Goal: Information Seeking & Learning: Learn about a topic

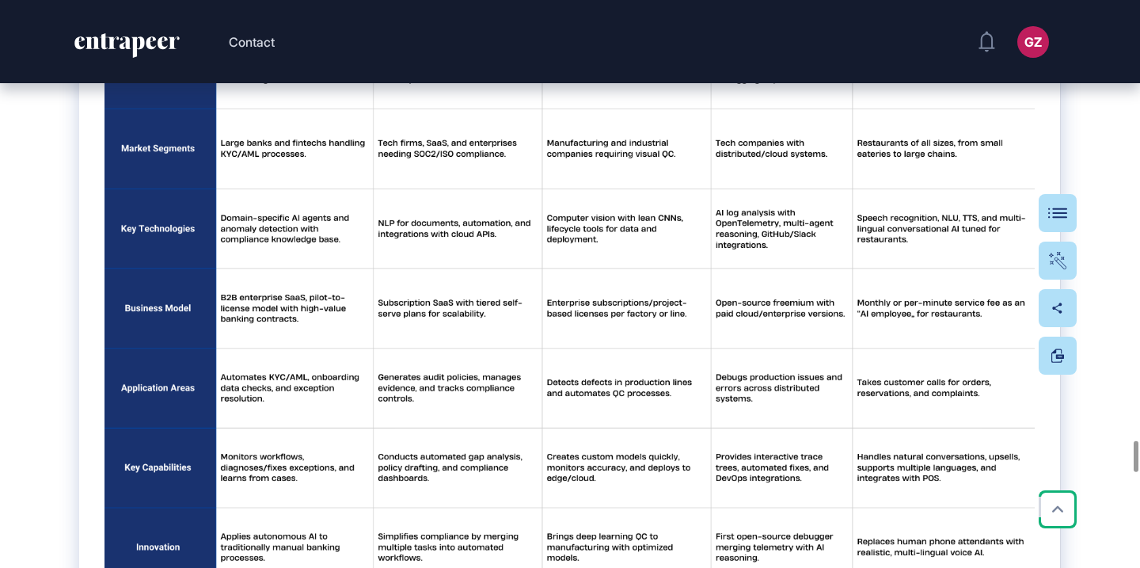
scroll to position [8419, 0]
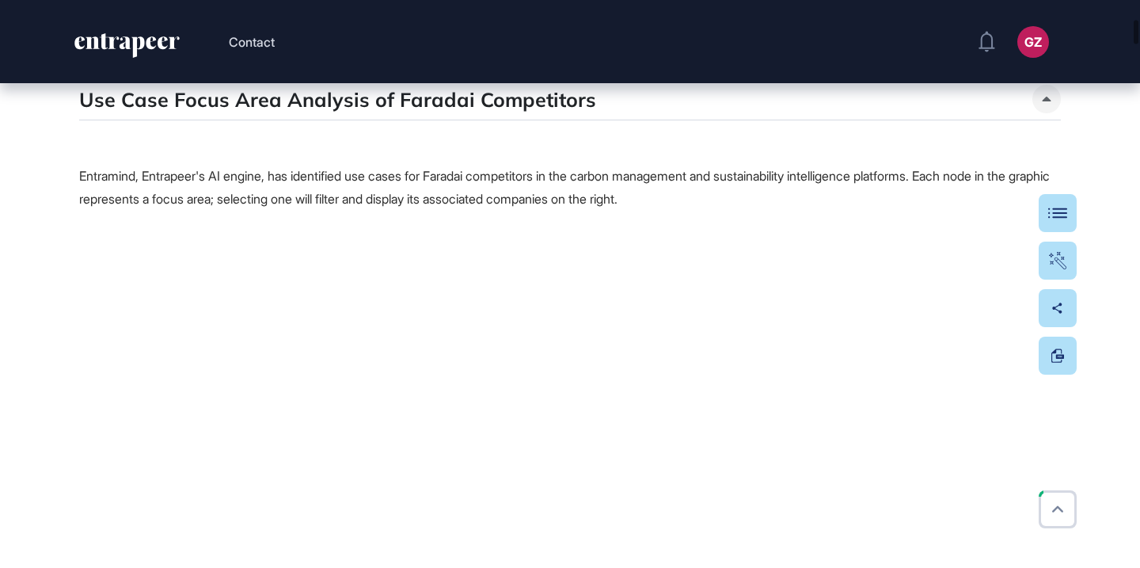
scroll to position [2674, 0]
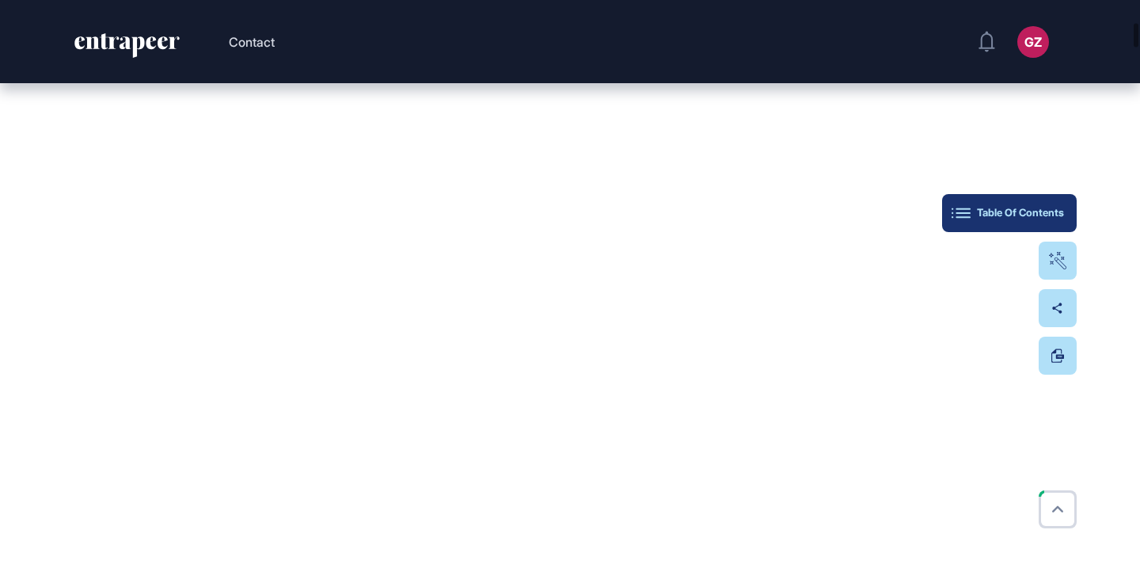
click at [1053, 204] on button "Table Of Contents" at bounding box center [1009, 213] width 135 height 38
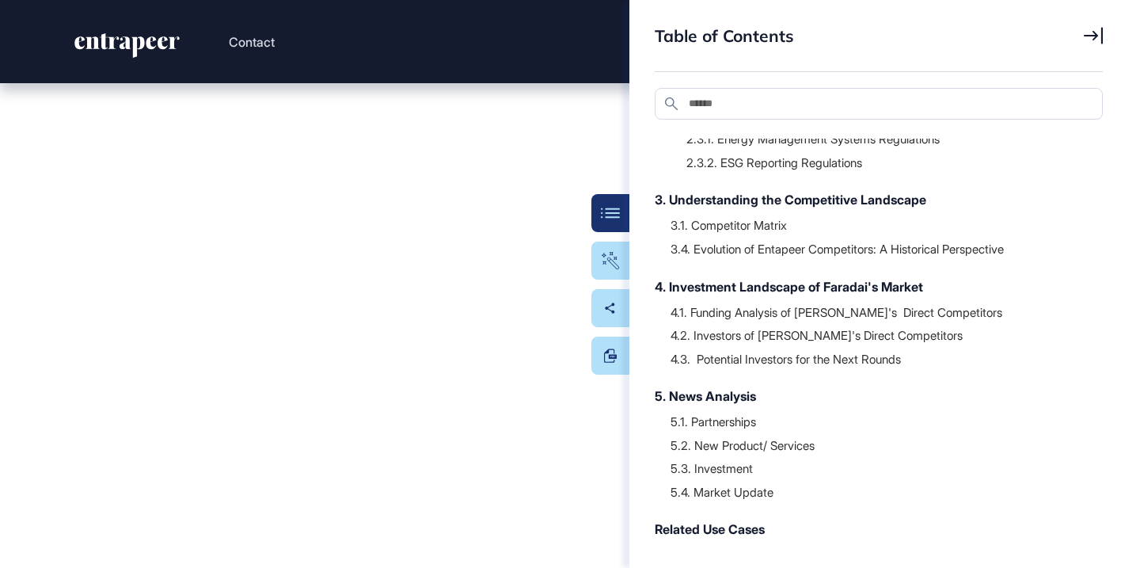
scroll to position [275, 0]
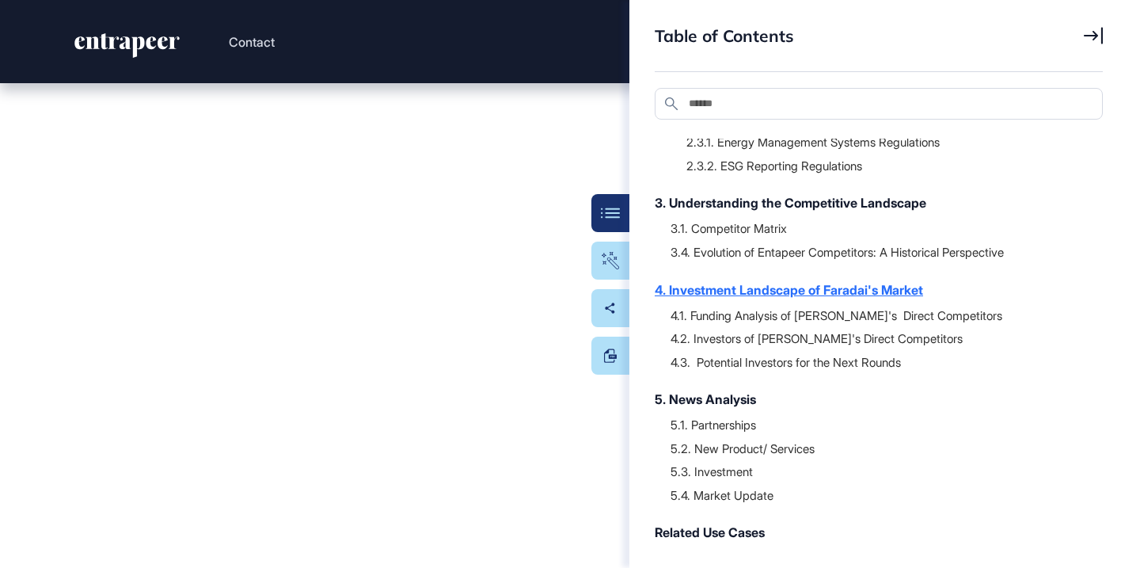
click at [849, 288] on div "4. Investment Landscape of Faradai's Market" at bounding box center [871, 289] width 432 height 19
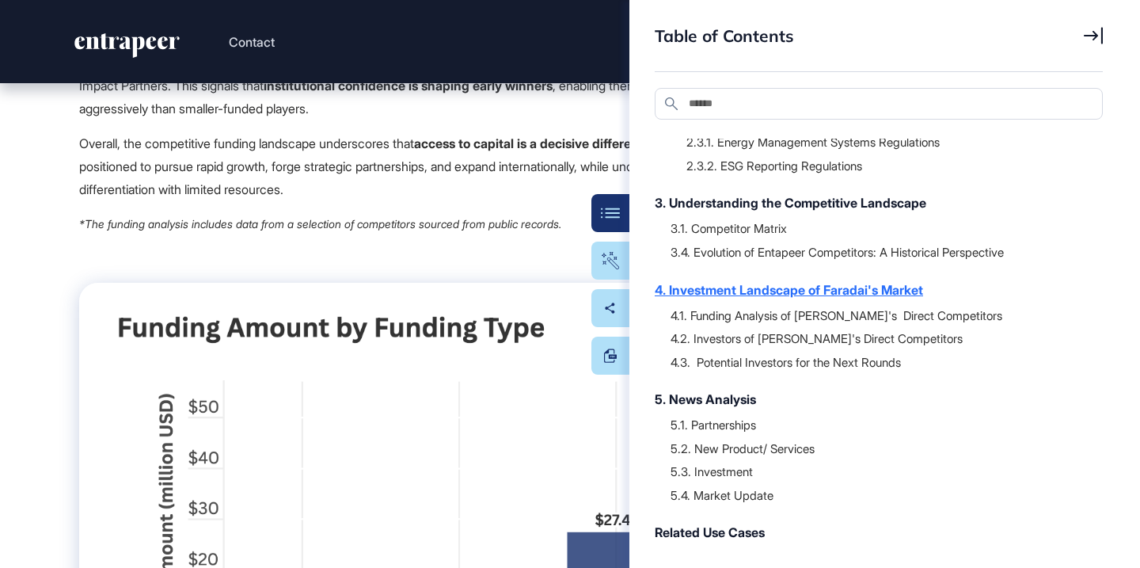
scroll to position [32929, 0]
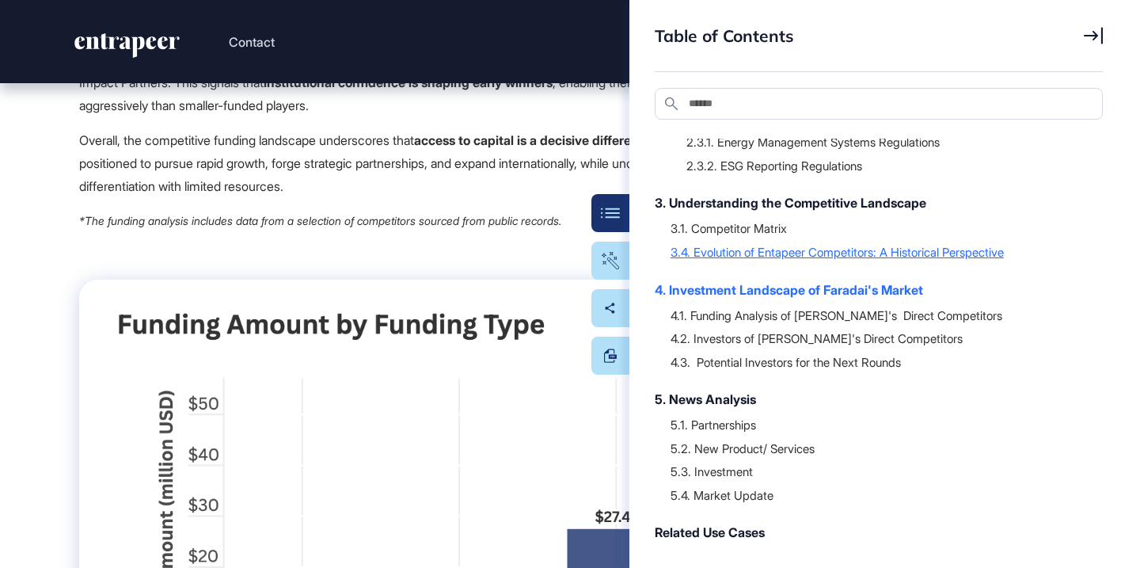
click at [862, 249] on div "3.4. Evolution of Entapeer Competitors: A Historical Perspective" at bounding box center [878, 252] width 416 height 16
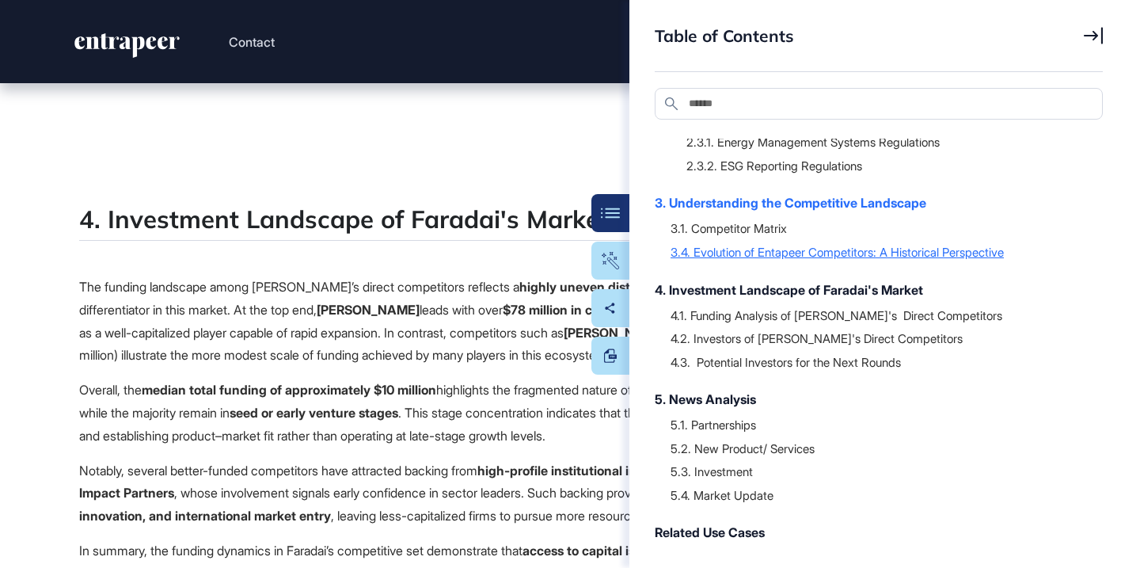
scroll to position [32075, 0]
click at [618, 218] on button "Table Of Contents" at bounding box center [605, 213] width 47 height 38
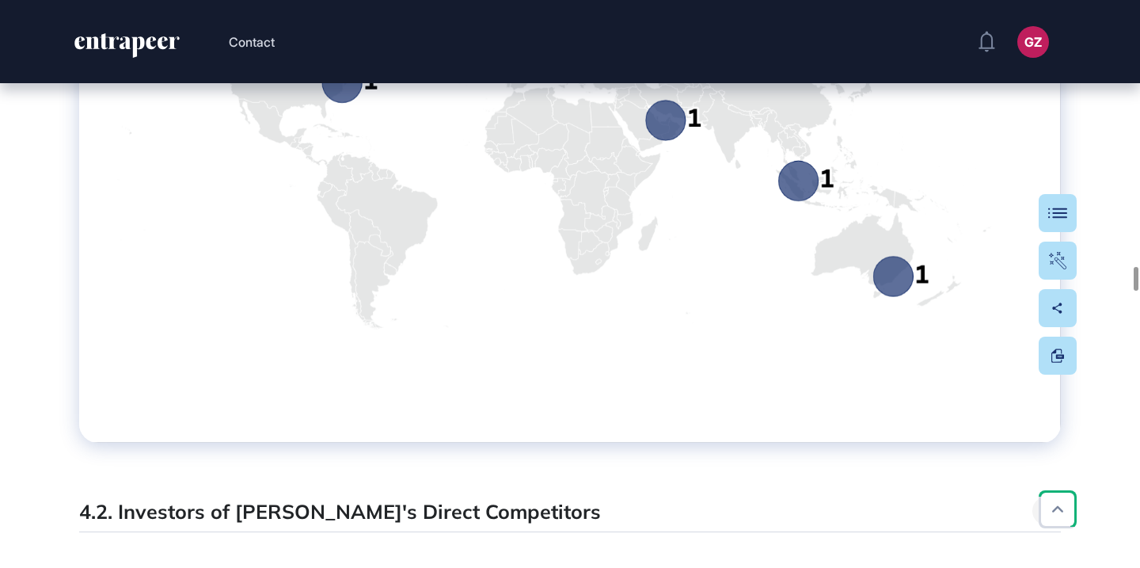
scroll to position [35288, 0]
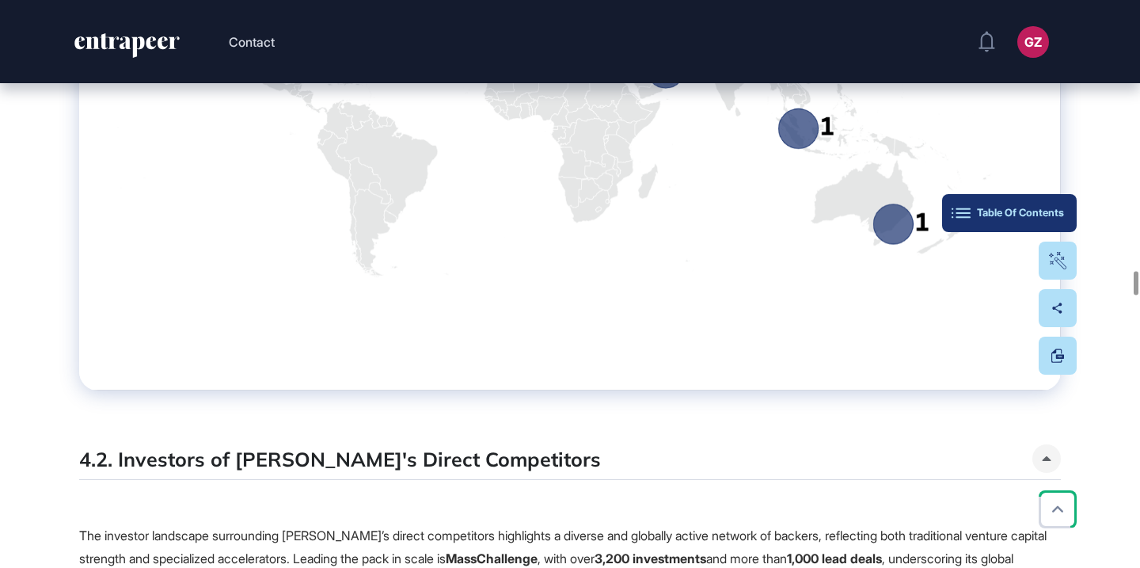
click at [1065, 218] on button "Table Of Contents" at bounding box center [1009, 213] width 135 height 38
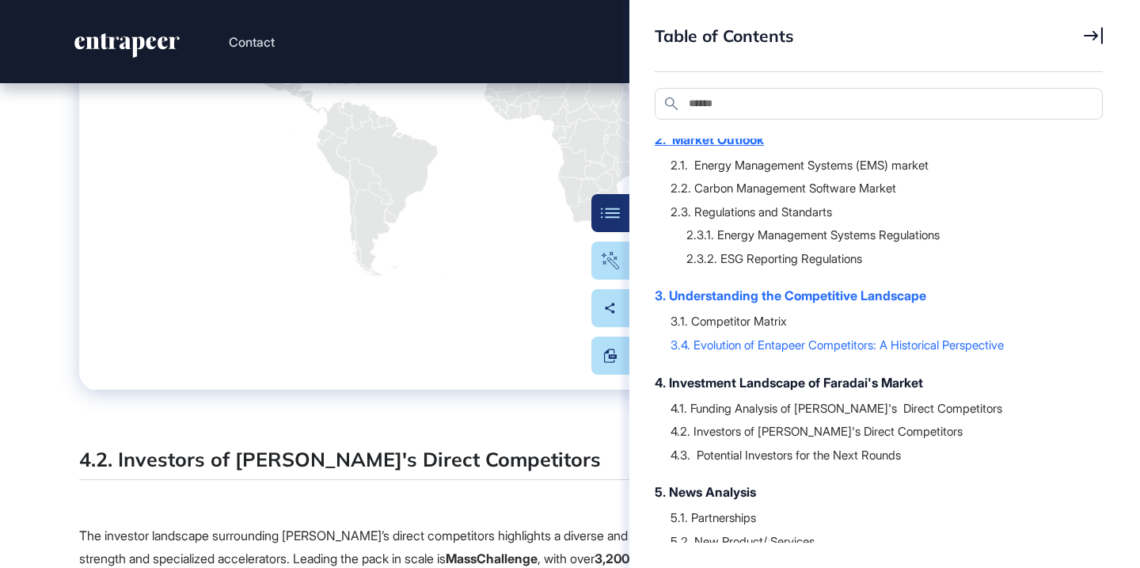
scroll to position [187, 0]
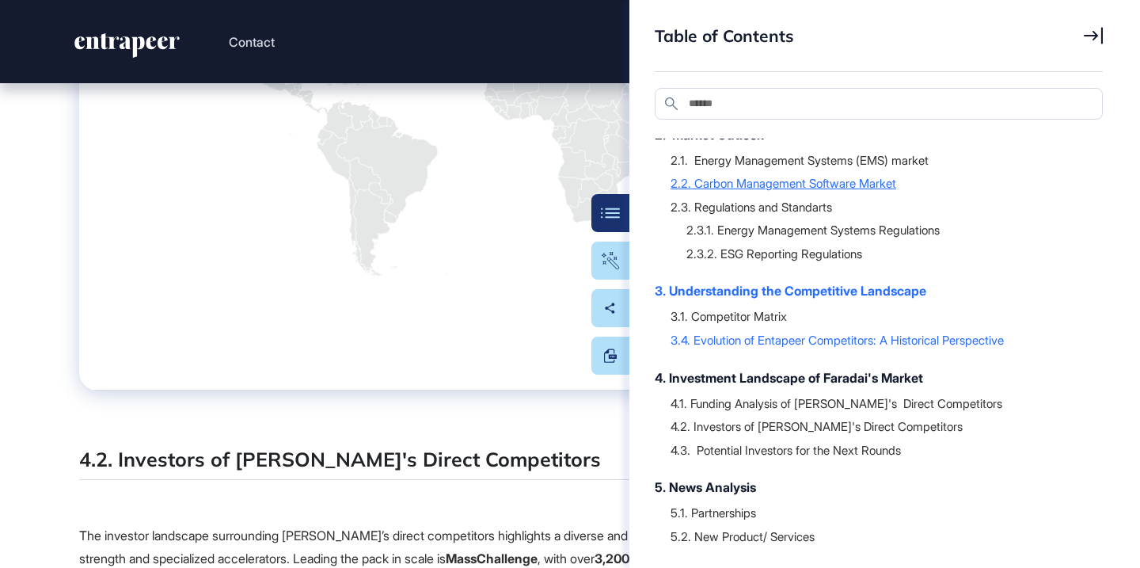
click at [809, 183] on div "2.2. Carbon Management Software Market" at bounding box center [878, 183] width 416 height 16
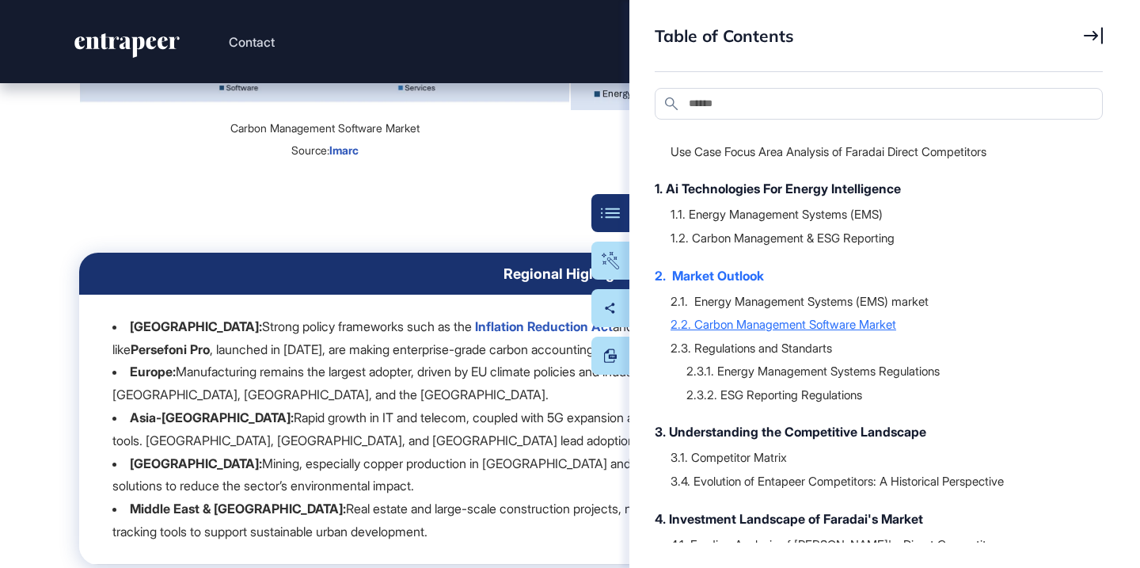
scroll to position [44, 0]
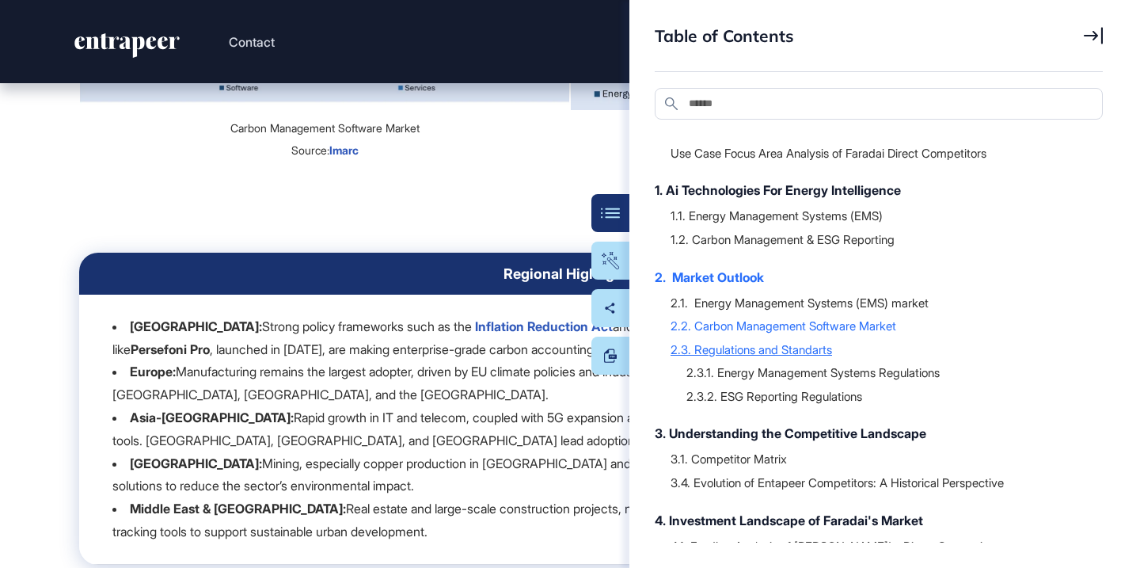
click at [777, 343] on div "2.3. Regulations and Standarts" at bounding box center [878, 349] width 416 height 16
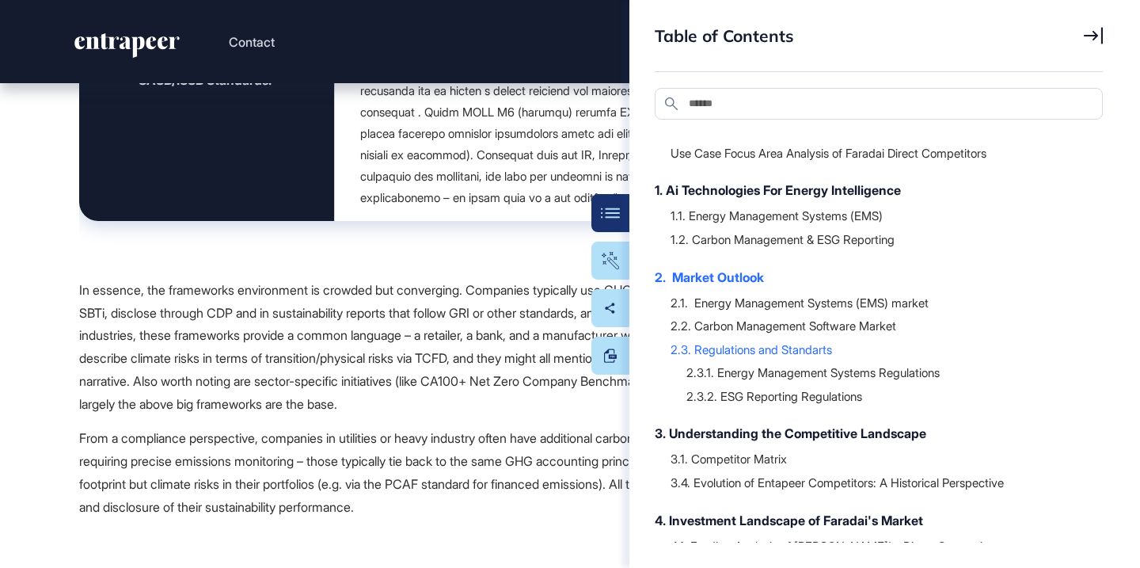
scroll to position [23628, 0]
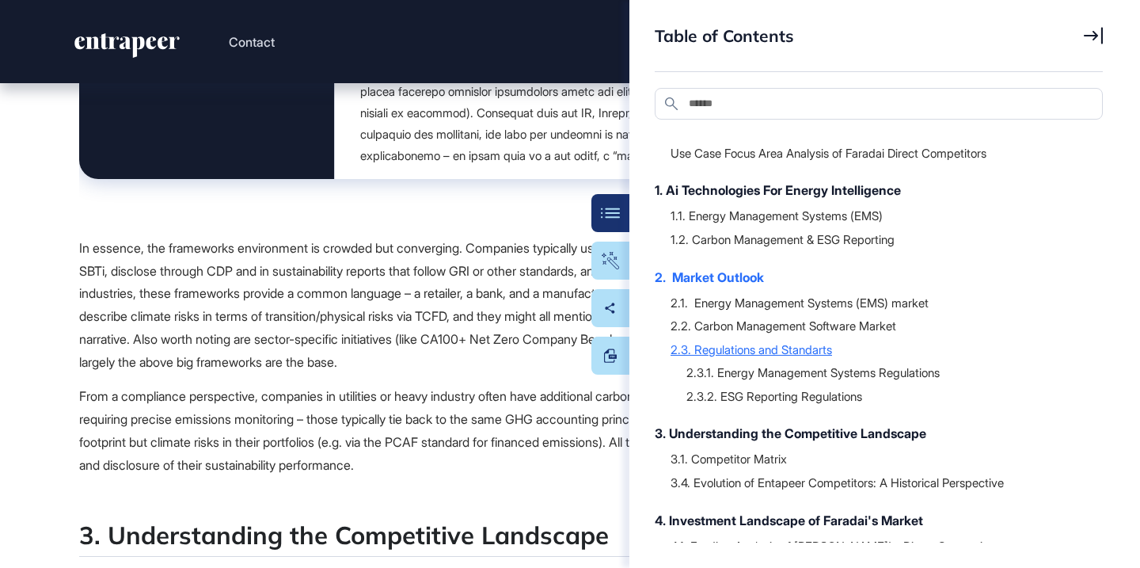
click at [723, 348] on div "2.3. Regulations and Standarts" at bounding box center [878, 349] width 416 height 16
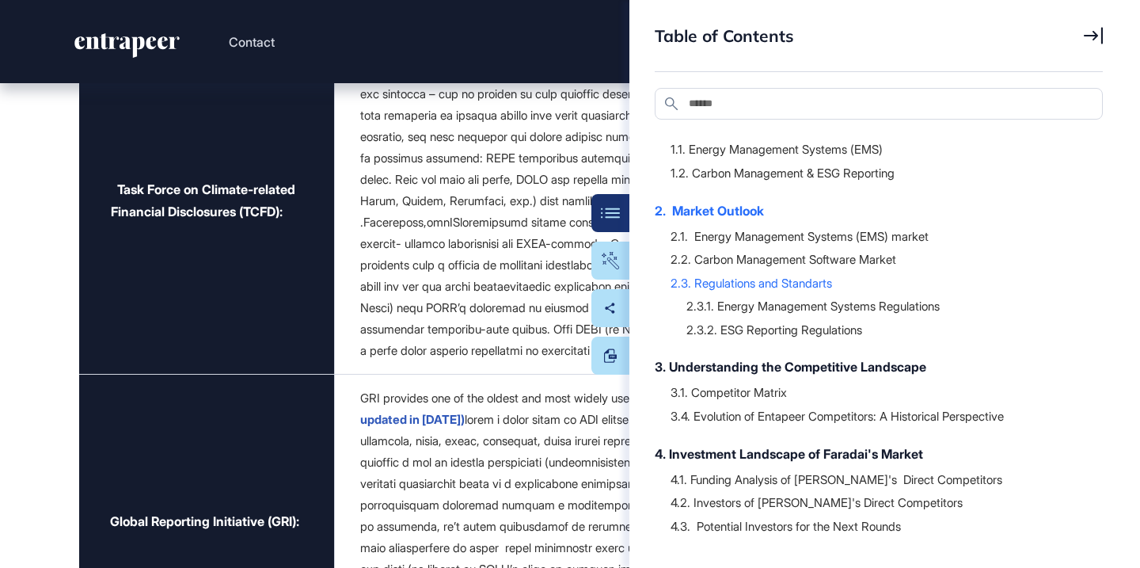
scroll to position [114, 0]
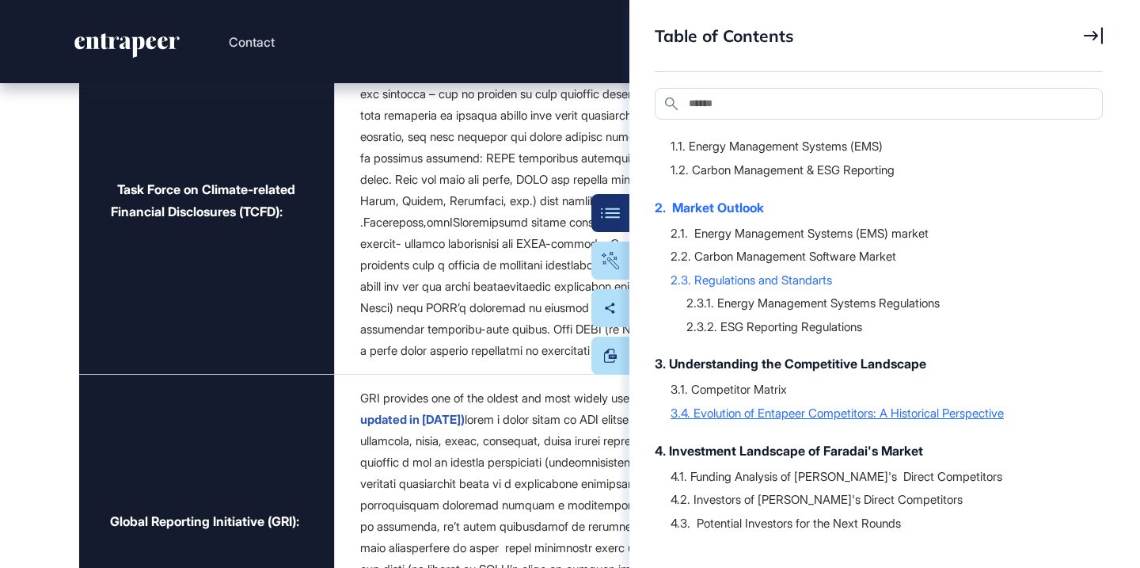
click at [765, 413] on div "3.4. Evolution of Entapeer Competitors: A Historical Perspective" at bounding box center [878, 412] width 416 height 16
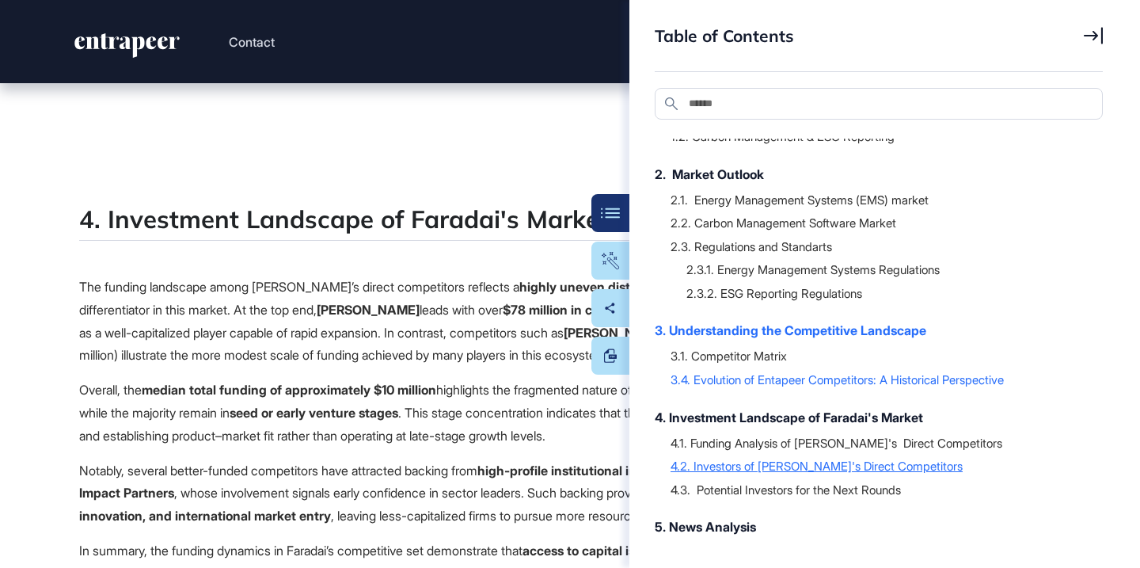
scroll to position [162, 0]
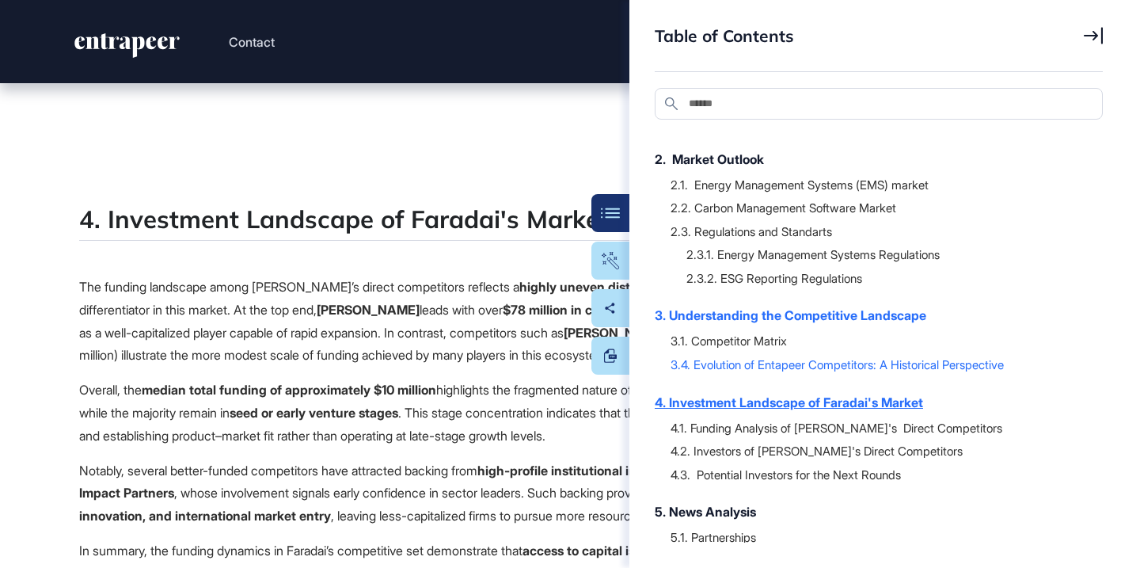
click at [720, 399] on div "4. Investment Landscape of Faradai's Market" at bounding box center [871, 402] width 432 height 19
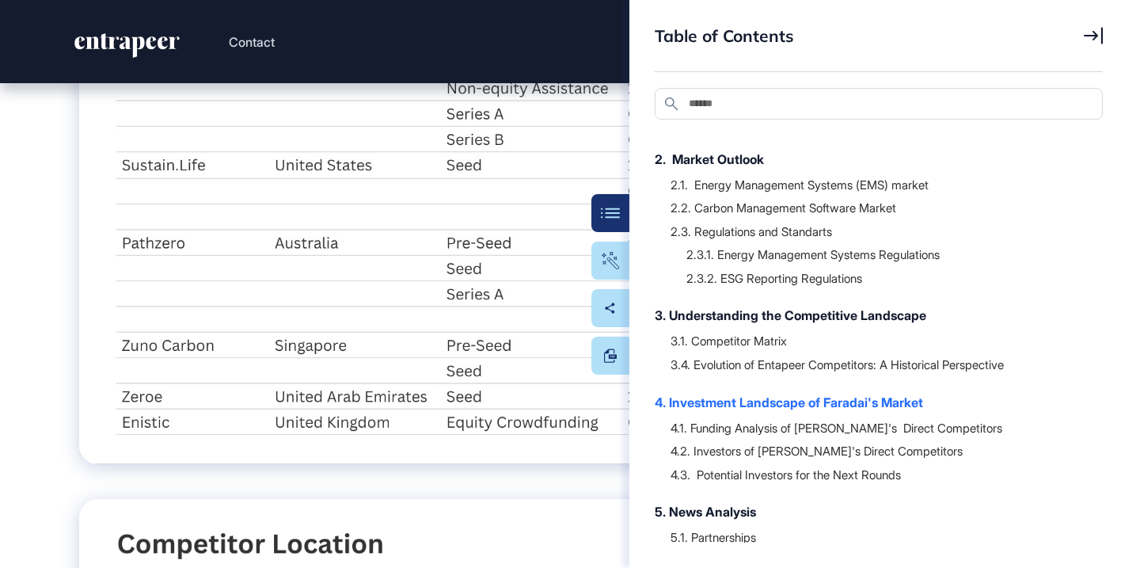
scroll to position [34557, 0]
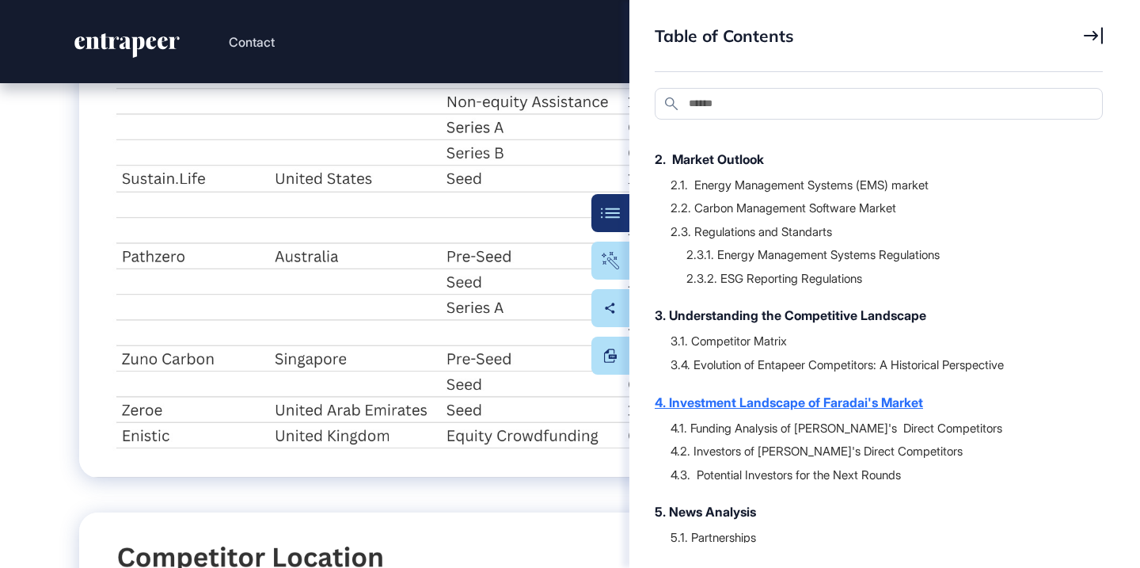
click at [795, 399] on div "4. Investment Landscape of Faradai's Market" at bounding box center [871, 402] width 432 height 19
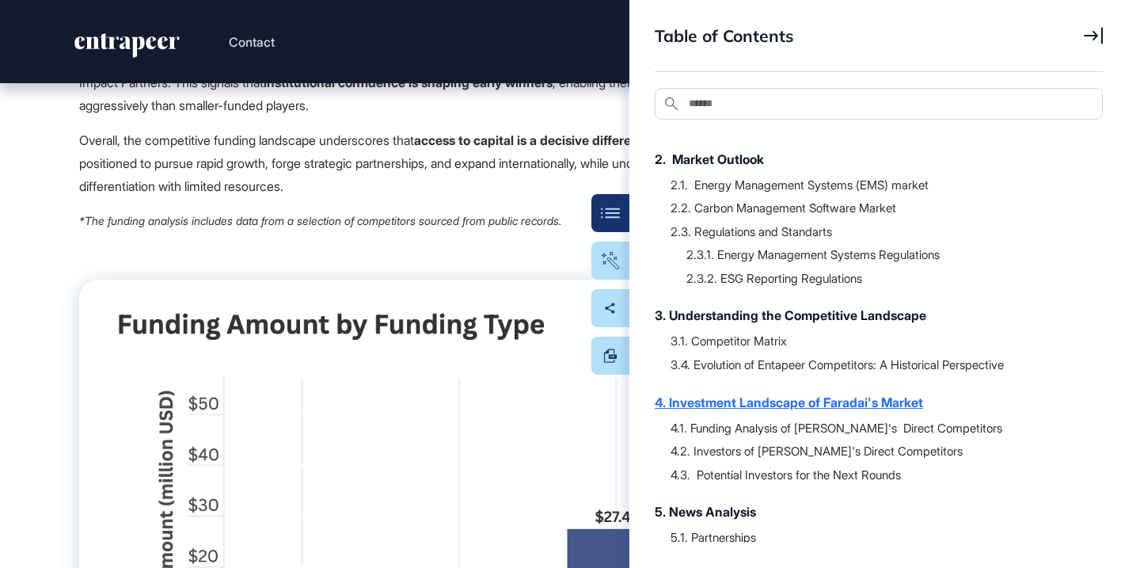
scroll to position [32929, 0]
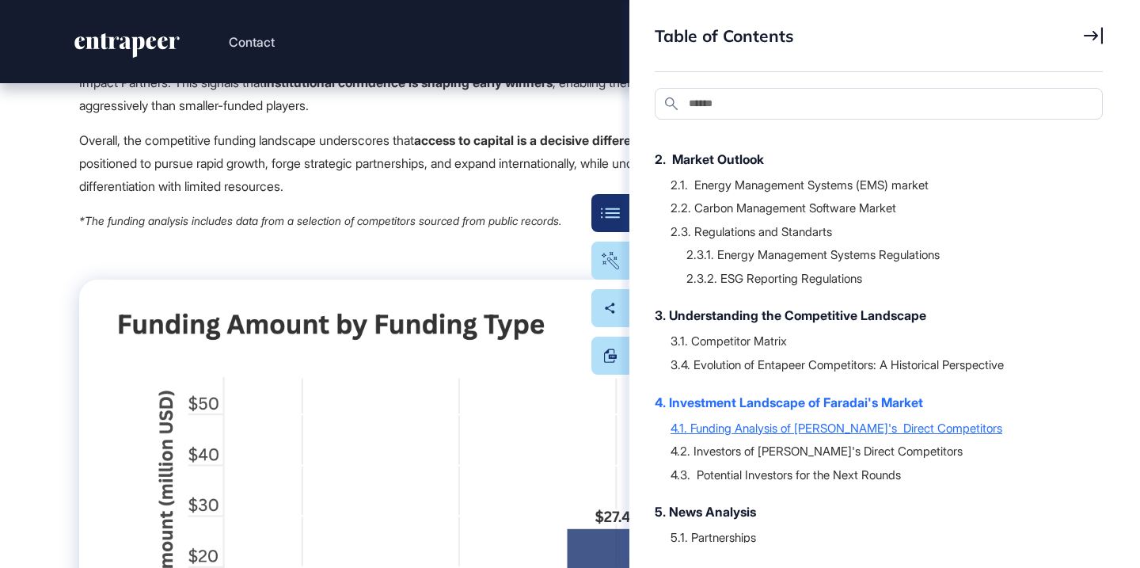
click at [773, 431] on div "4.1. Funding Analysis of Faradai's Direct Competitors" at bounding box center [878, 428] width 416 height 16
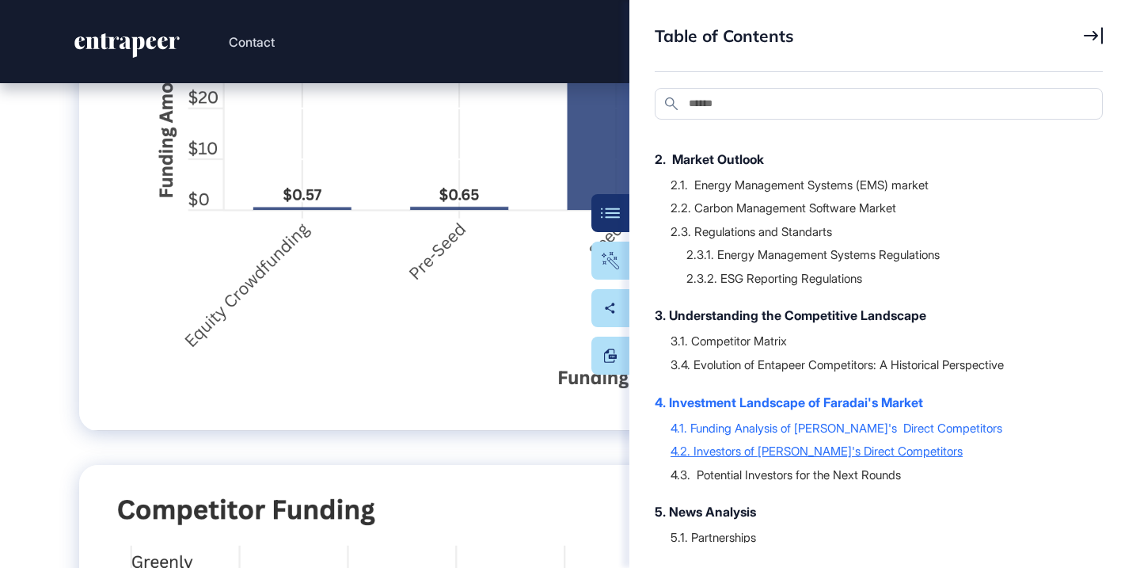
click at [767, 454] on div "4.2. Investors of Faradai's Direct Competitors" at bounding box center [878, 450] width 416 height 16
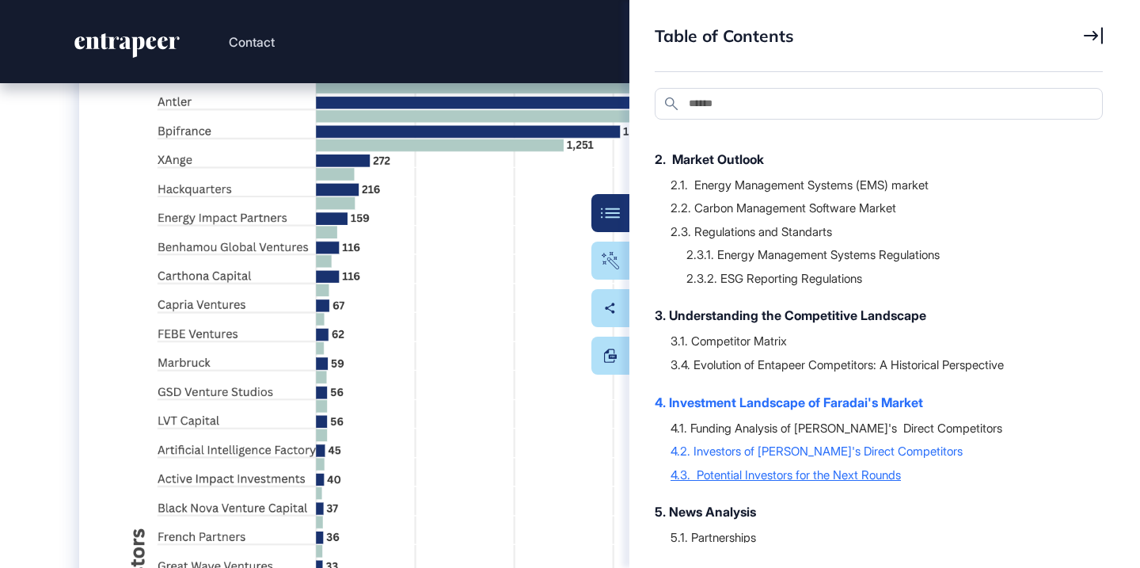
click at [759, 471] on div "4.3. Potential Investors for the Next Rounds" at bounding box center [878, 474] width 416 height 16
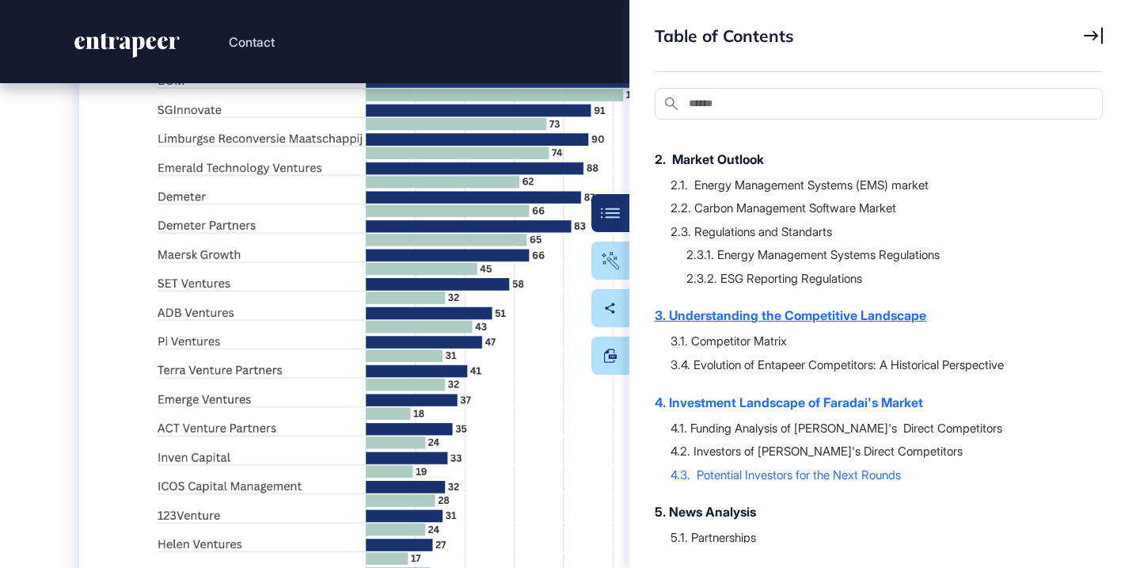
scroll to position [40307, 0]
click at [800, 286] on div at bounding box center [886, 289] width 401 height 8
click at [803, 286] on div at bounding box center [886, 289] width 401 height 8
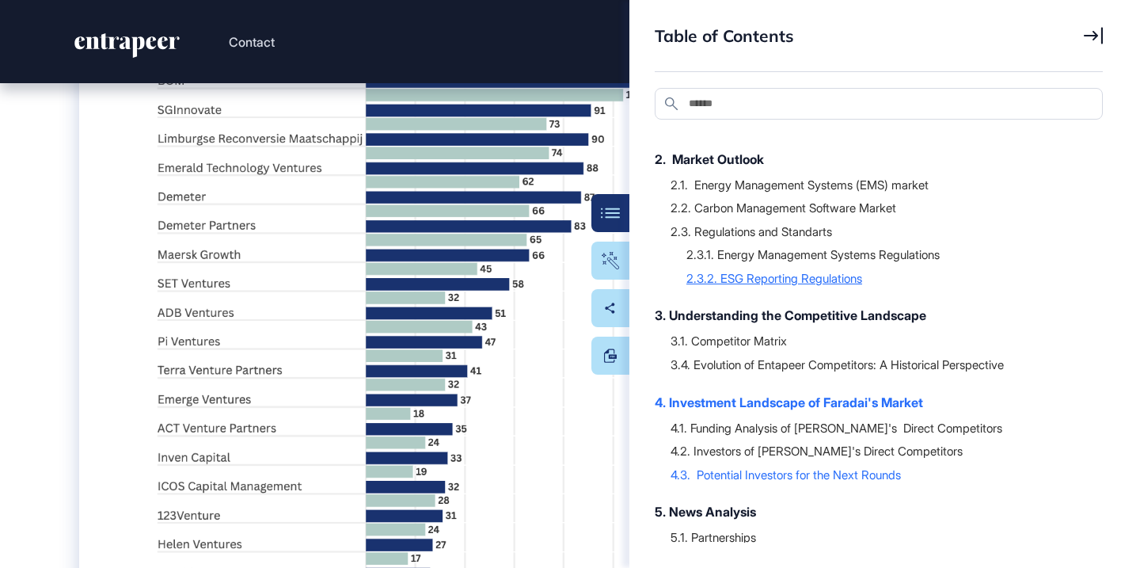
click at [807, 283] on div "2.3.2. ESG Reporting Regulations" at bounding box center [886, 278] width 401 height 16
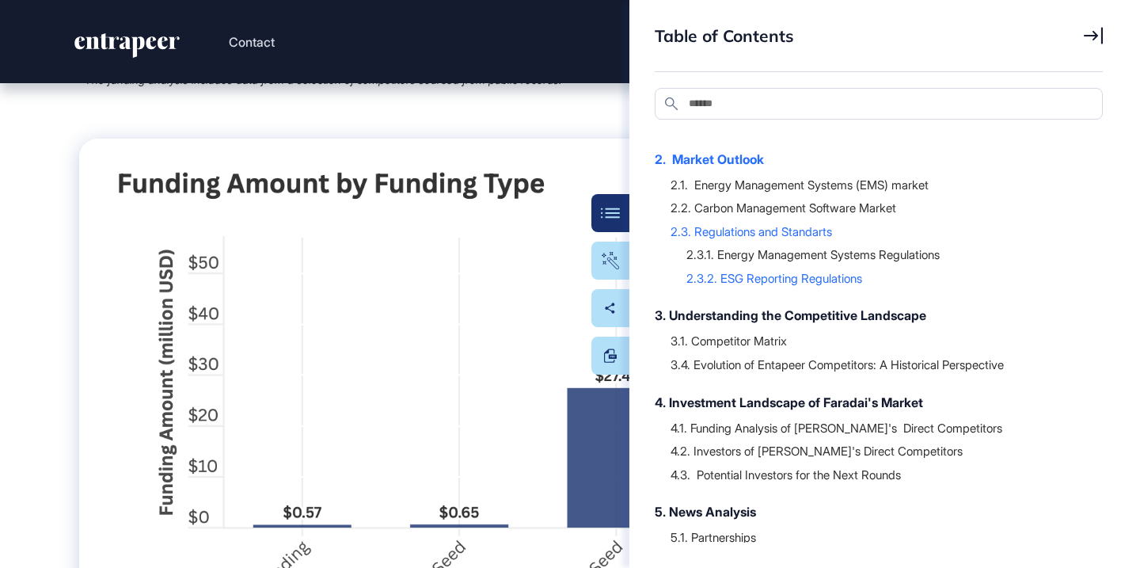
scroll to position [33120, 0]
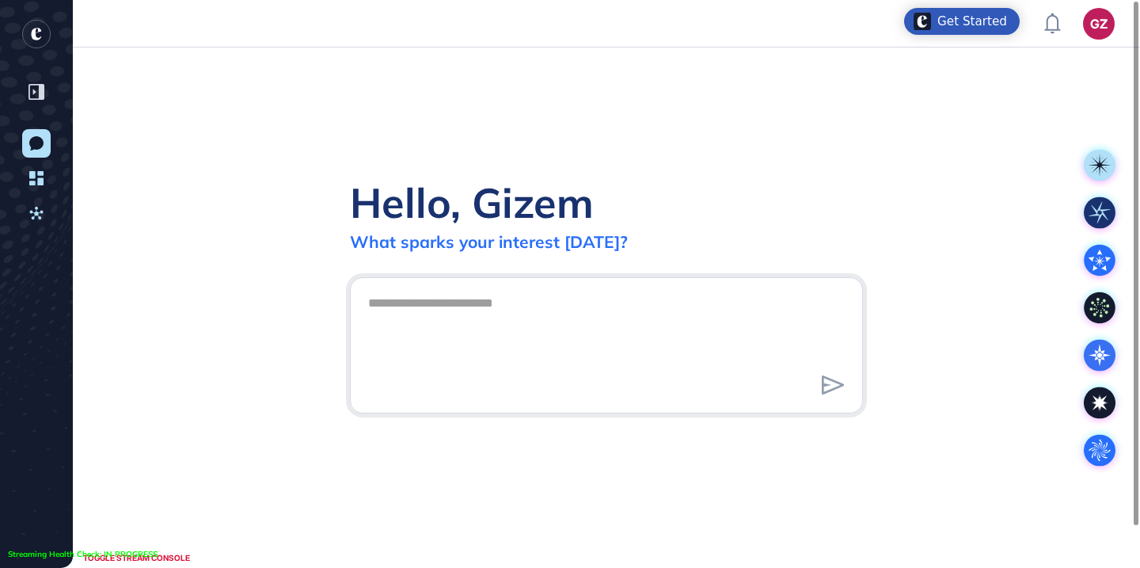
scroll to position [1, 1]
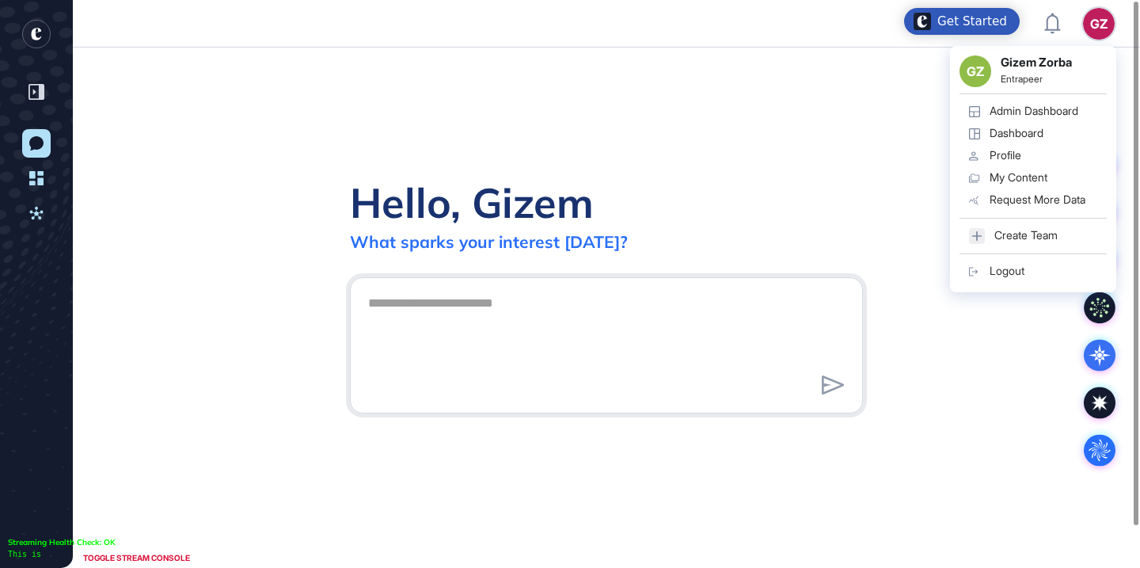
click at [1096, 46] on div "GZ Gizem Zorba Entrapeer Admin Dashboard Dashboard Profile My Content Request M…" at bounding box center [1033, 169] width 166 height 246
click at [1058, 112] on div "Admin Dashboard" at bounding box center [1033, 110] width 89 height 13
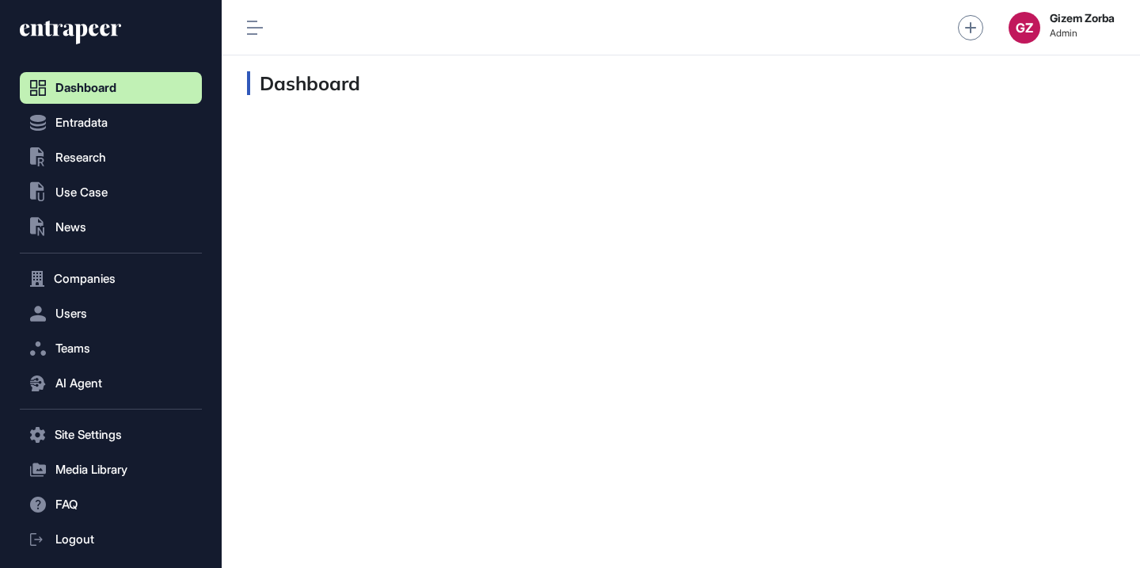
scroll to position [1, 1]
click at [79, 161] on span "Research" at bounding box center [80, 157] width 51 height 13
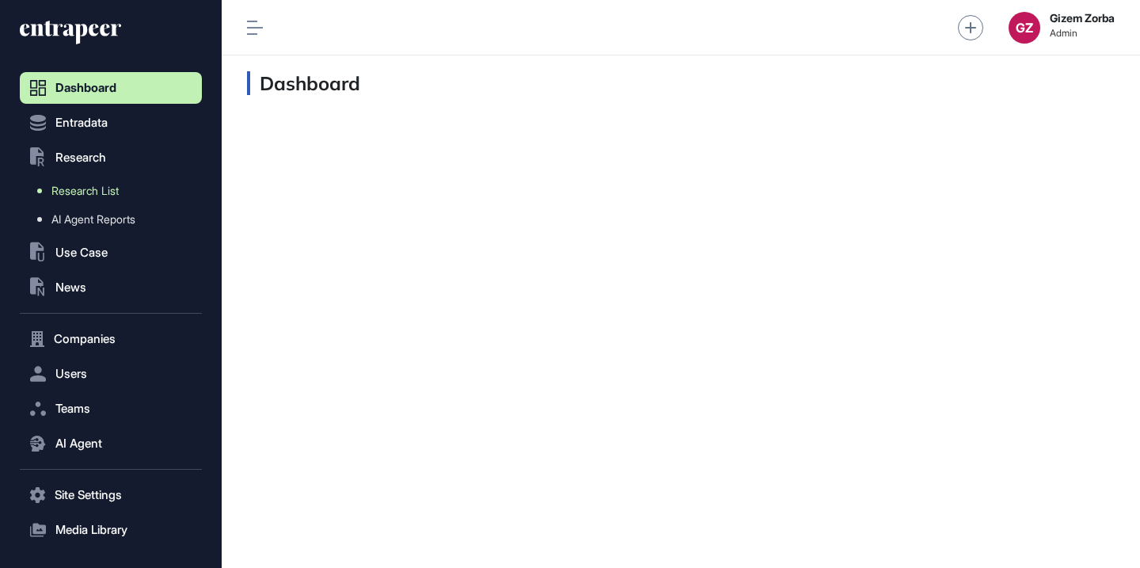
click at [93, 196] on span "Research List" at bounding box center [84, 190] width 67 height 13
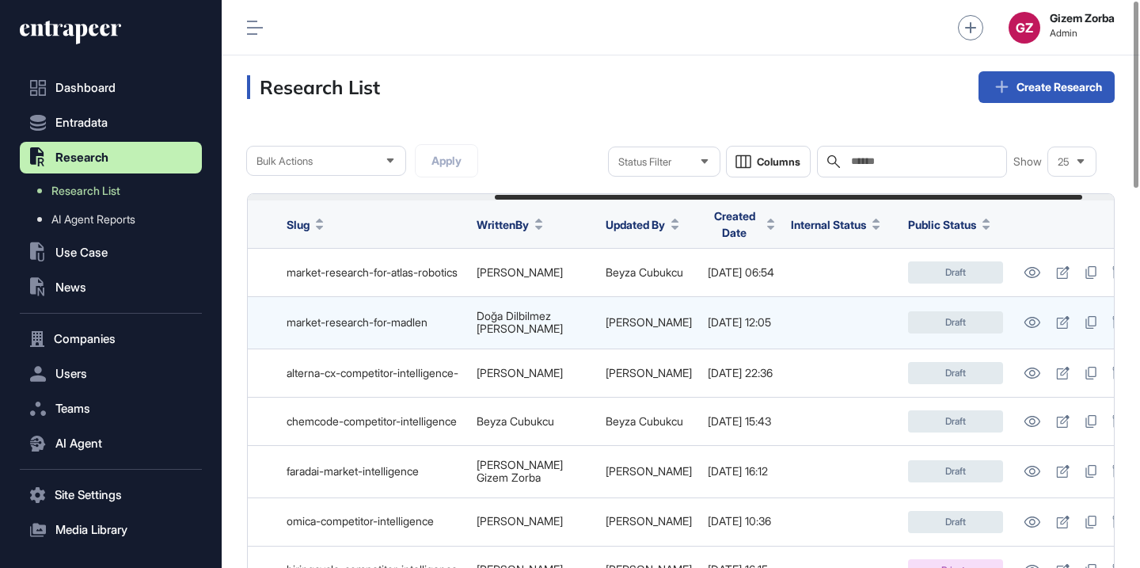
scroll to position [0, 410]
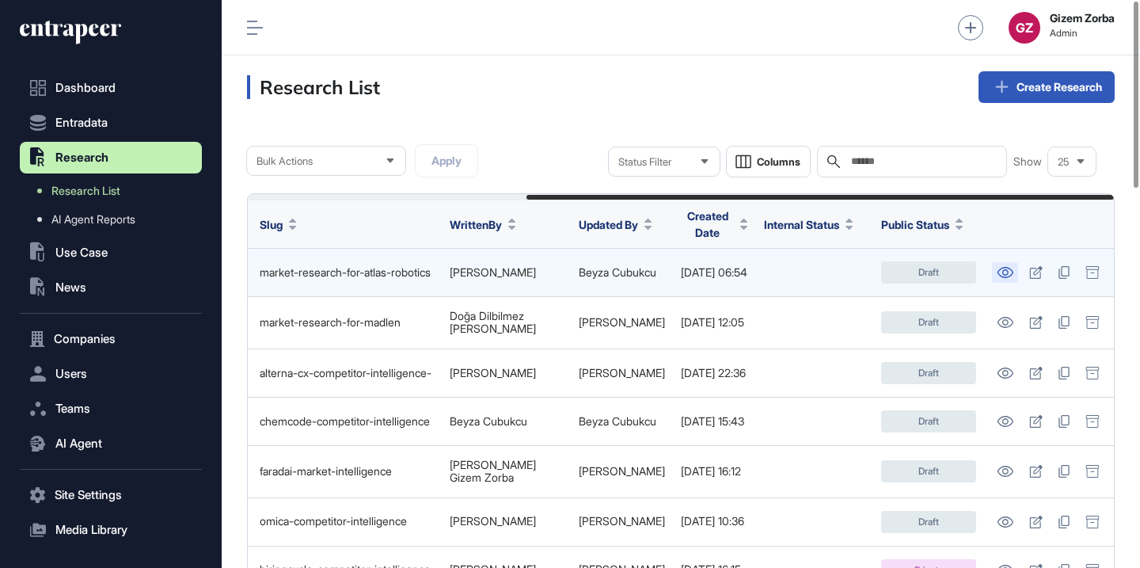
click at [1006, 267] on icon at bounding box center [1005, 272] width 17 height 11
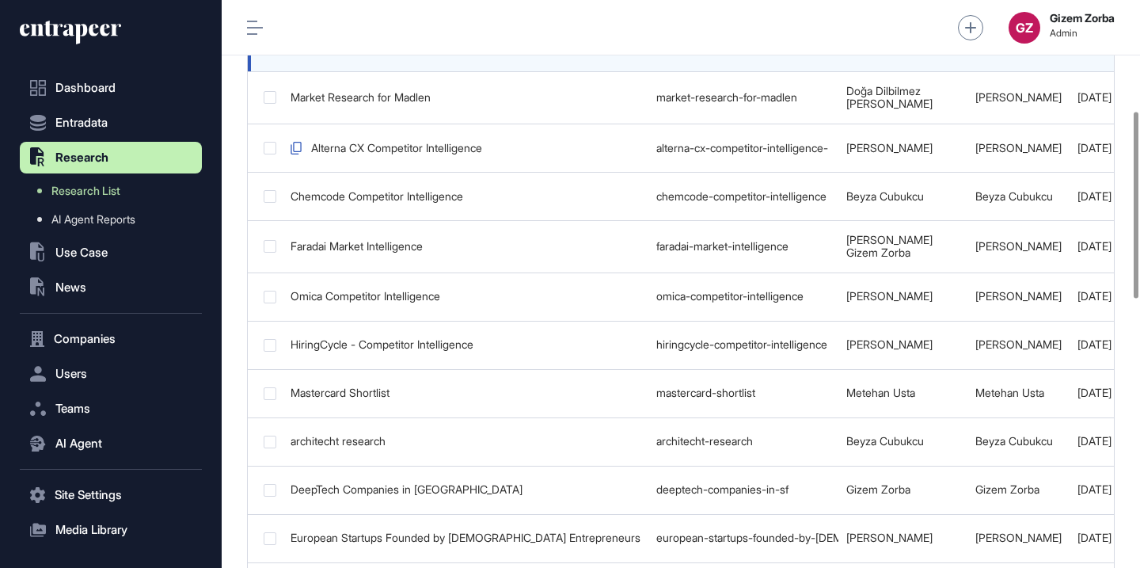
scroll to position [338, 0]
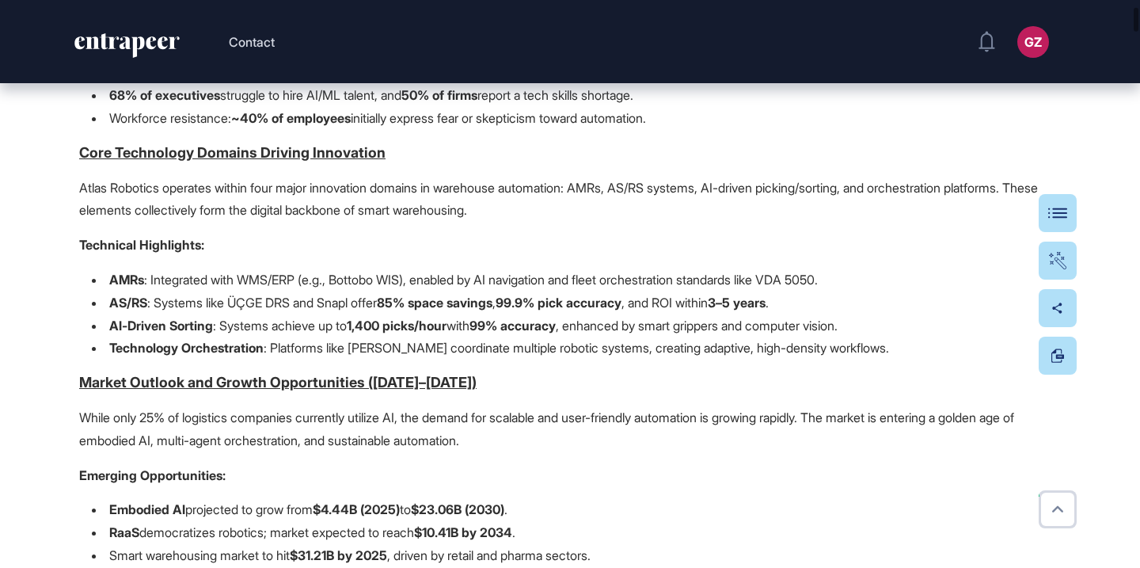
scroll to position [1528, 0]
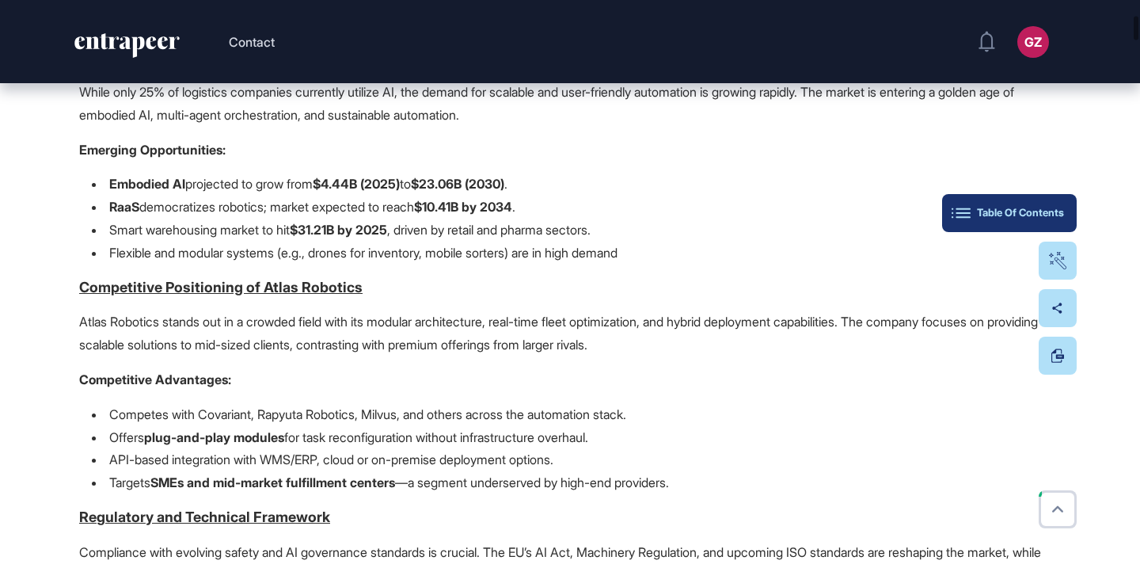
click at [1054, 222] on button "Table Of Contents" at bounding box center [1009, 213] width 135 height 38
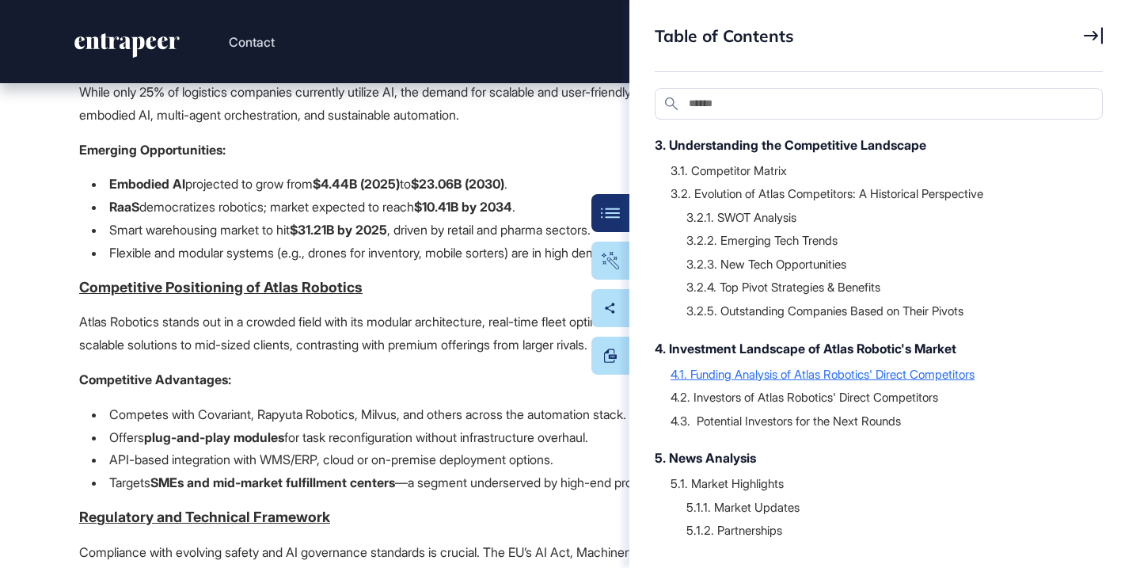
scroll to position [214, 0]
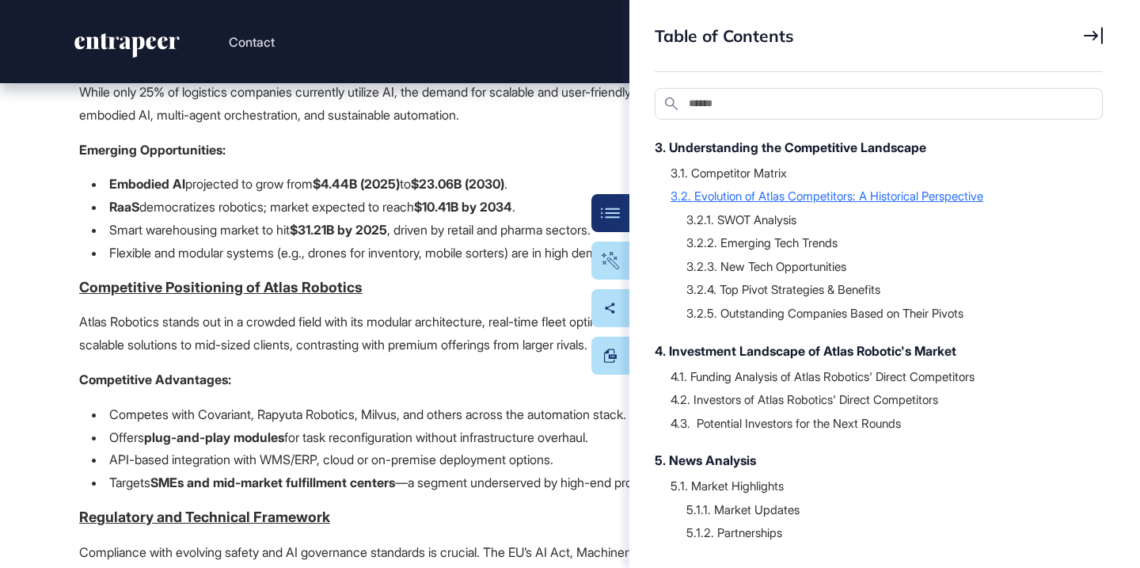
click at [800, 203] on div "3.2. Evolution of Atlas Competitors: A Historical Perspective" at bounding box center [878, 196] width 416 height 16
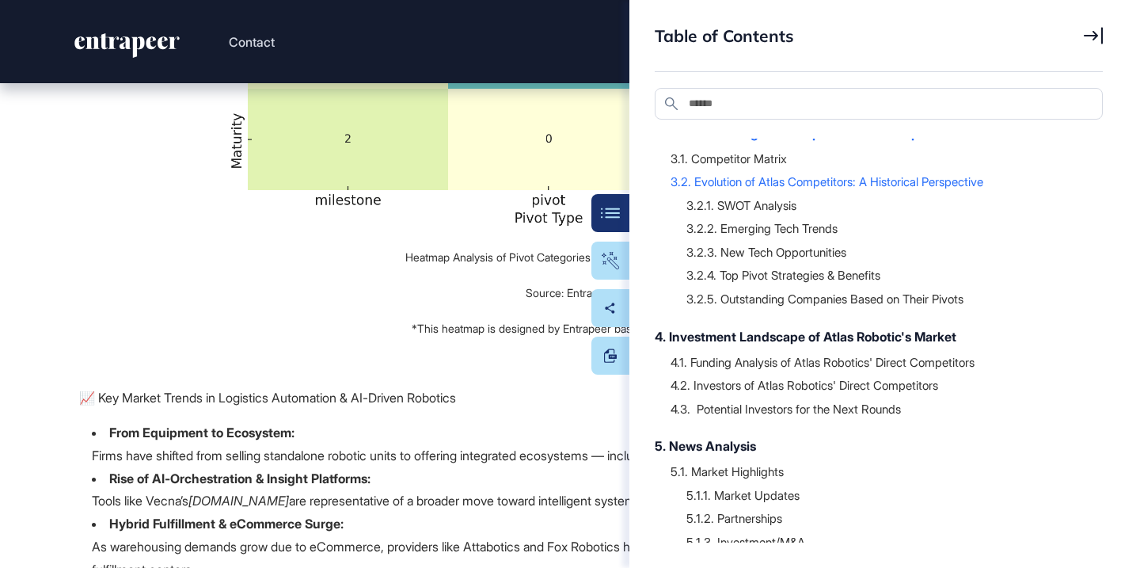
scroll to position [222, 0]
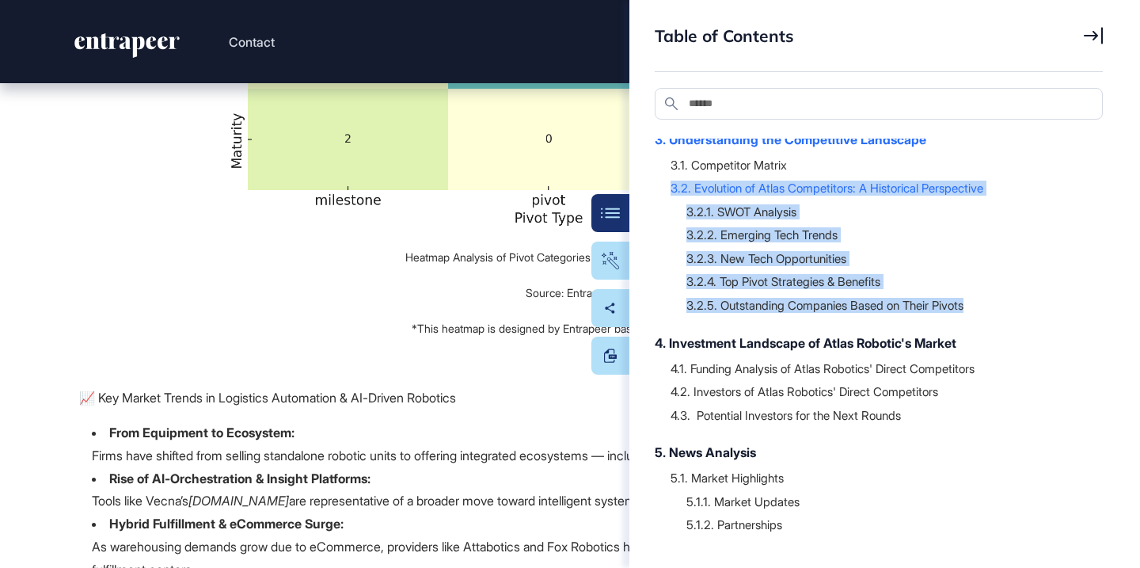
drag, startPoint x: 661, startPoint y: 206, endPoint x: 735, endPoint y: 341, distance: 154.5
click at [736, 342] on div "Executive Summary Use Case Focus Area Analysis of Atlas Robotics' Competitors U…" at bounding box center [879, 341] width 448 height 404
copy div "3.2. Evolution of Atlas Competitors: A Historical Perspective 3.2.1. SWOT Analy…"
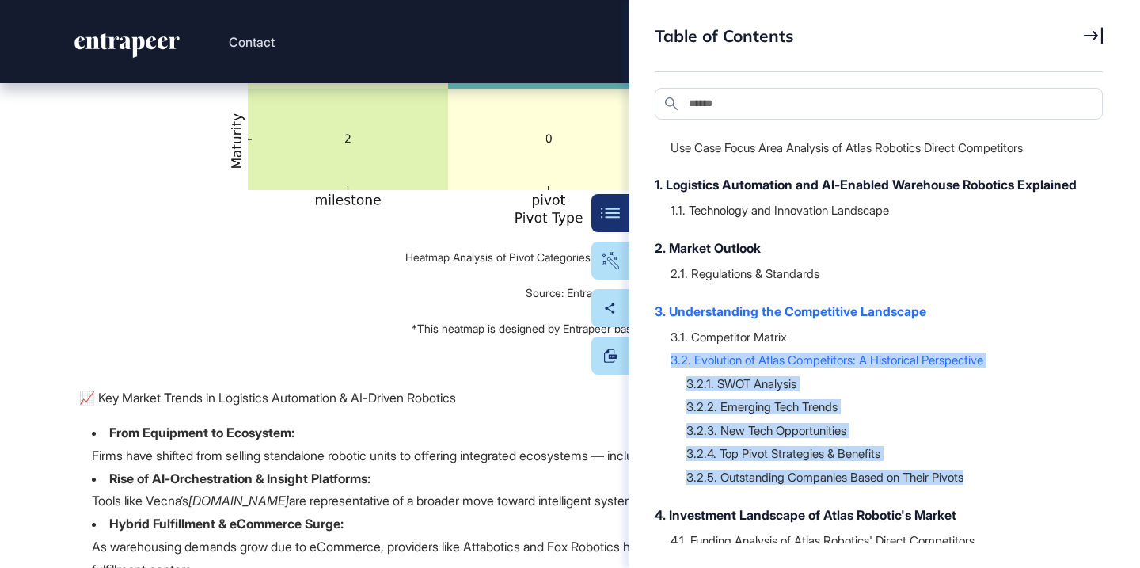
scroll to position [0, 0]
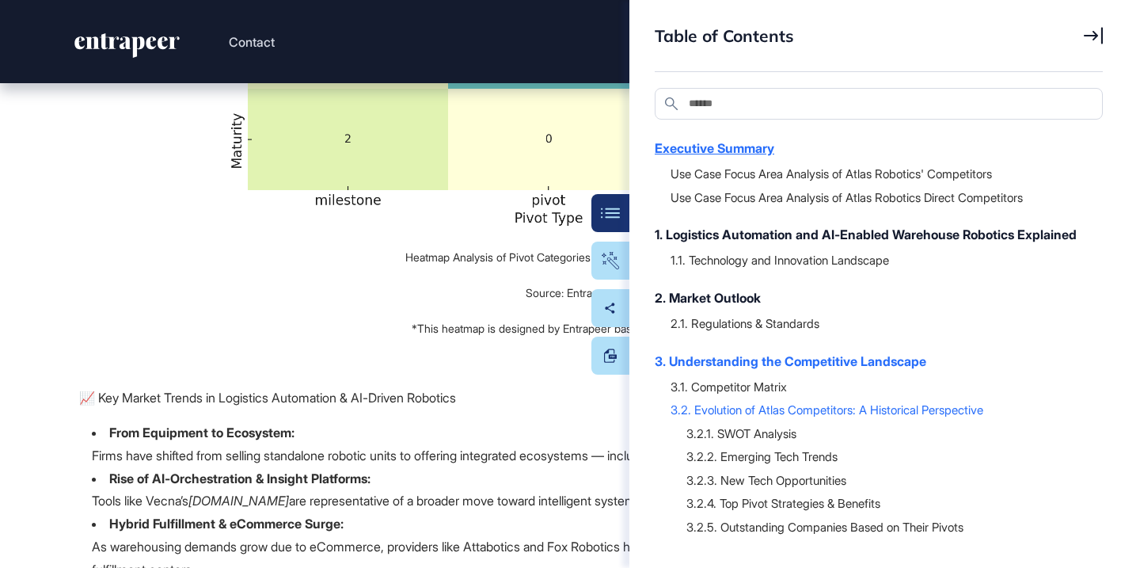
click at [733, 150] on div "Executive Summary" at bounding box center [871, 148] width 432 height 19
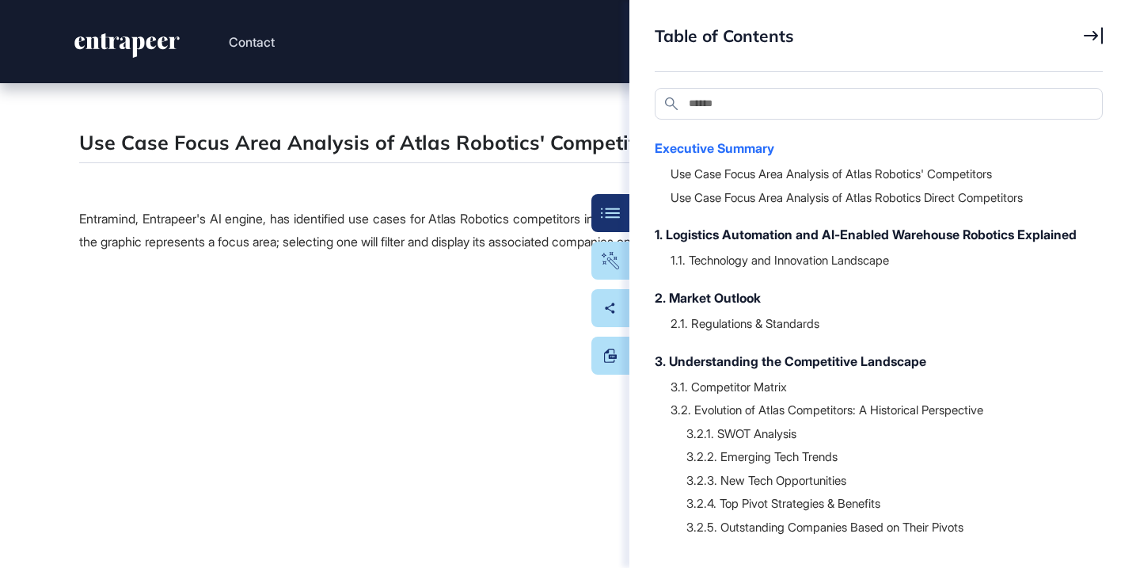
scroll to position [2937, 0]
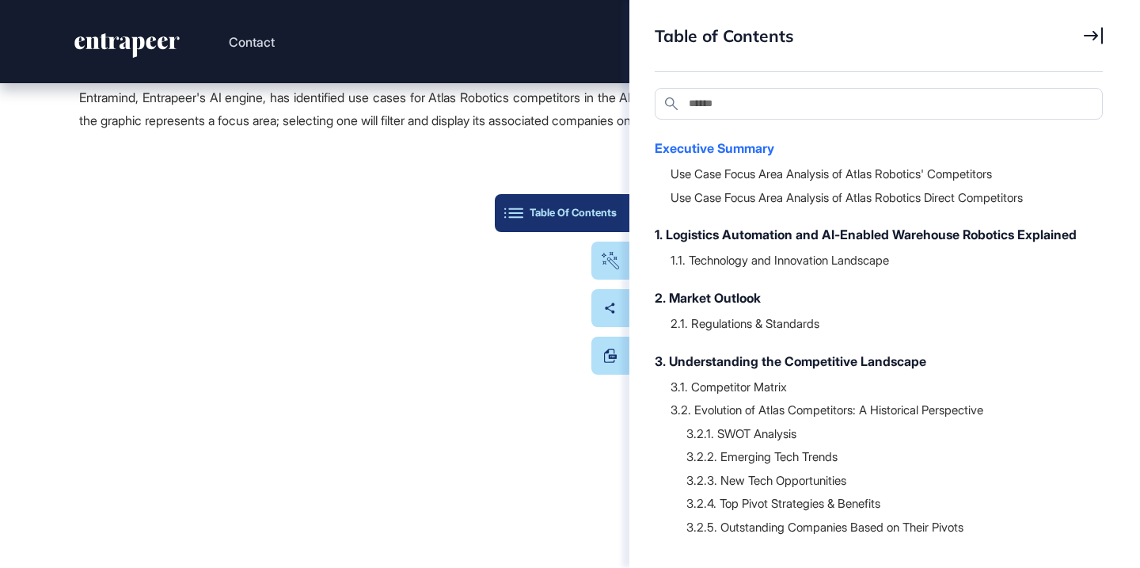
click at [600, 205] on button "Table Of Contents" at bounding box center [562, 213] width 135 height 38
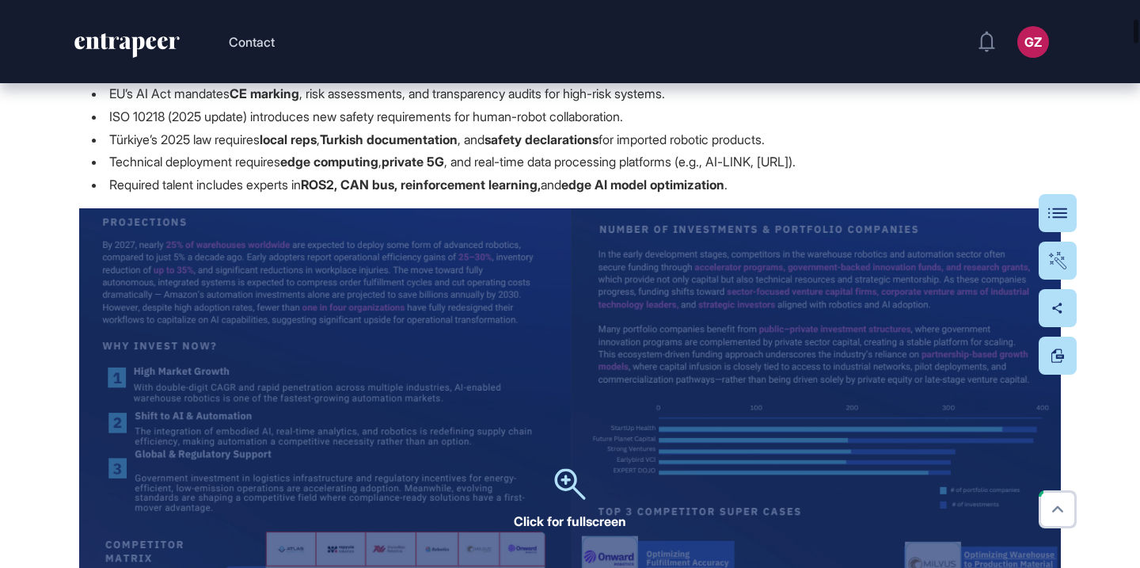
scroll to position [2047, 0]
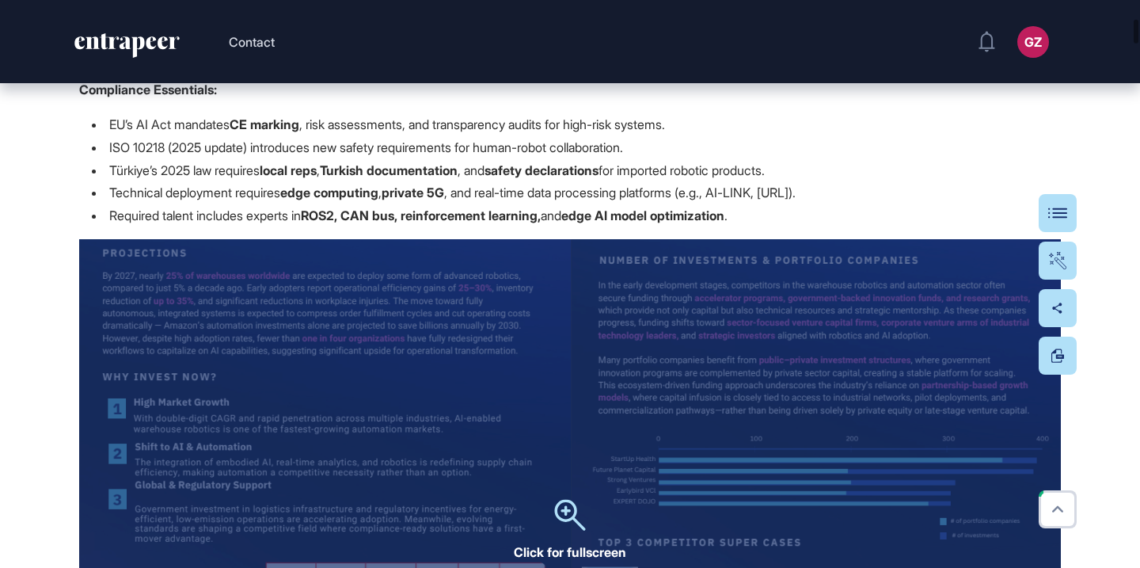
click at [617, 323] on div "Click for fullscreen" at bounding box center [570, 531] width 982 height 584
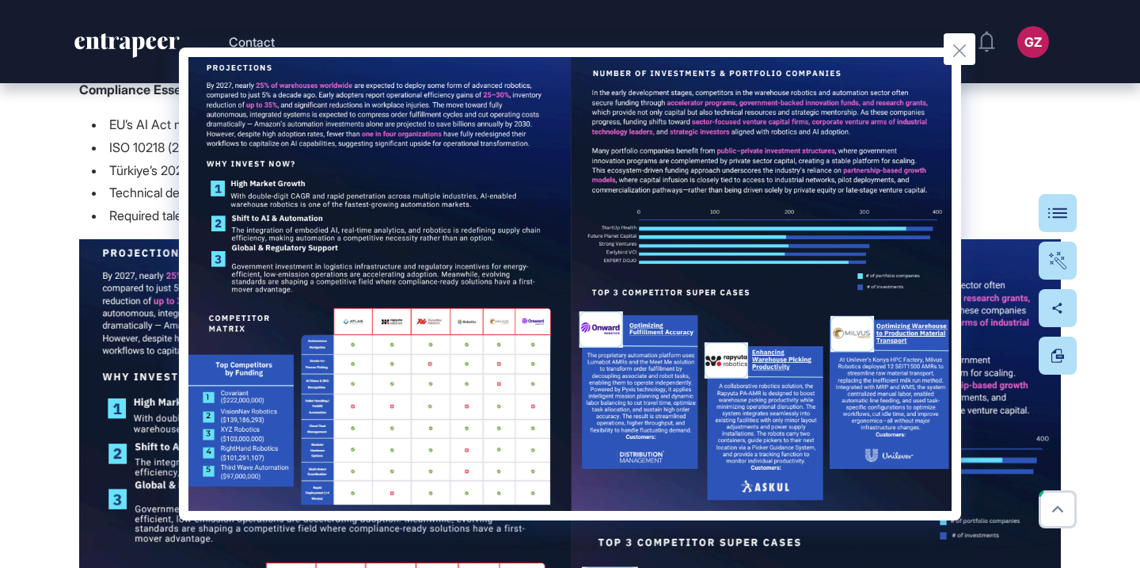
click at [1012, 126] on div at bounding box center [570, 284] width 1140 height 568
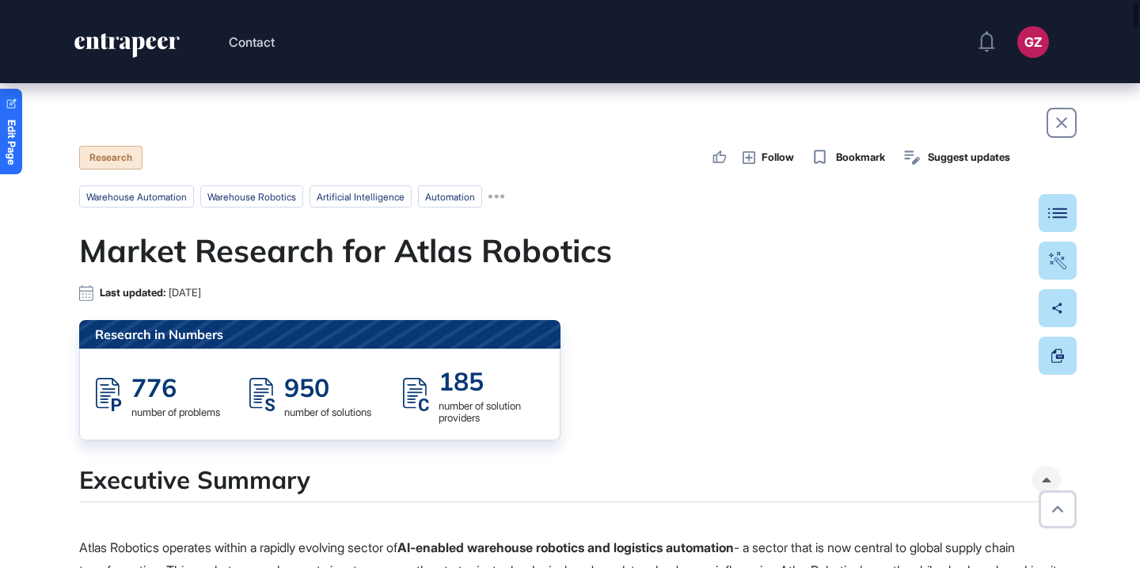
scroll to position [0, 0]
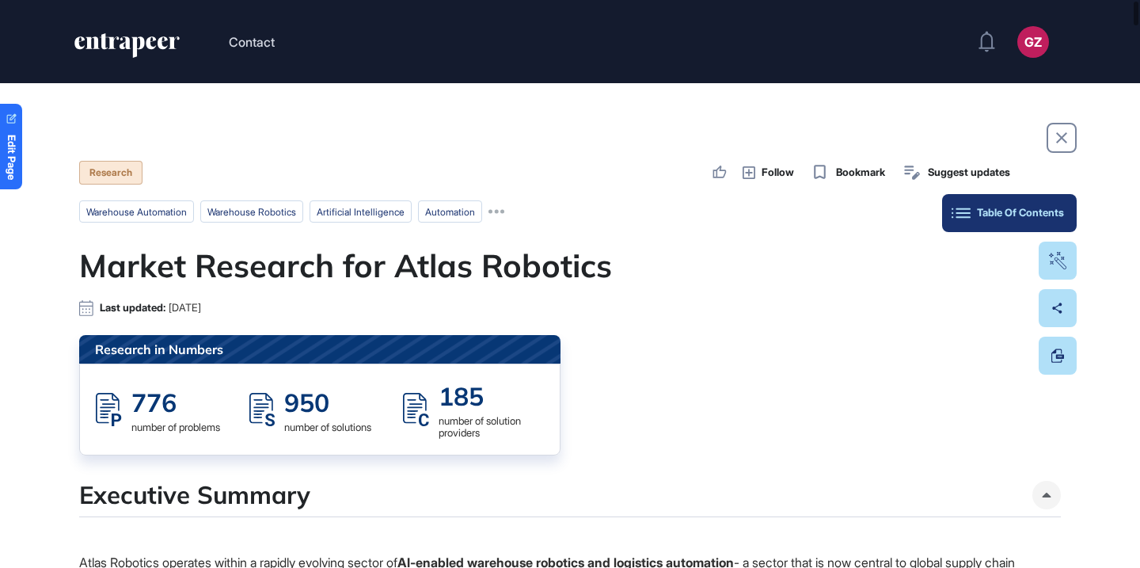
click at [1057, 203] on button "Table Of Contents" at bounding box center [1009, 213] width 135 height 38
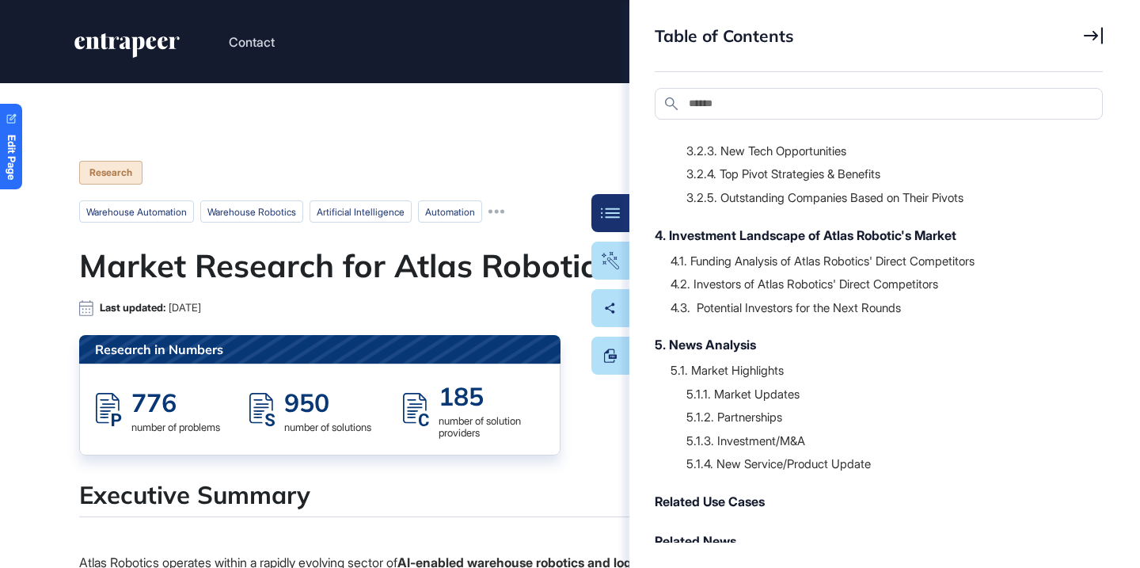
scroll to position [364, 0]
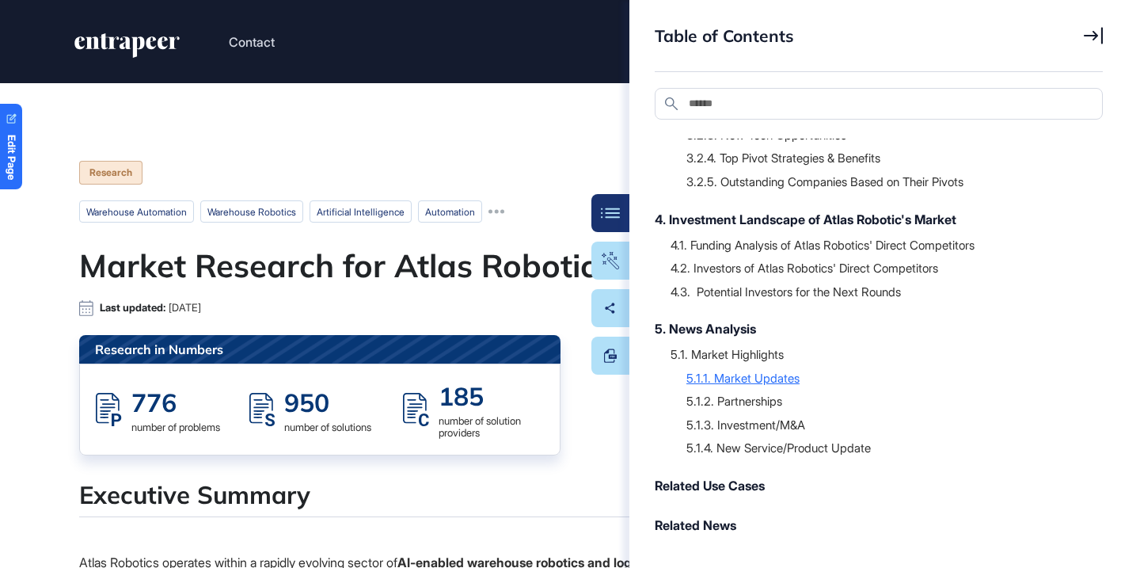
click at [749, 377] on div "5.1.1. Market Updates" at bounding box center [886, 378] width 401 height 16
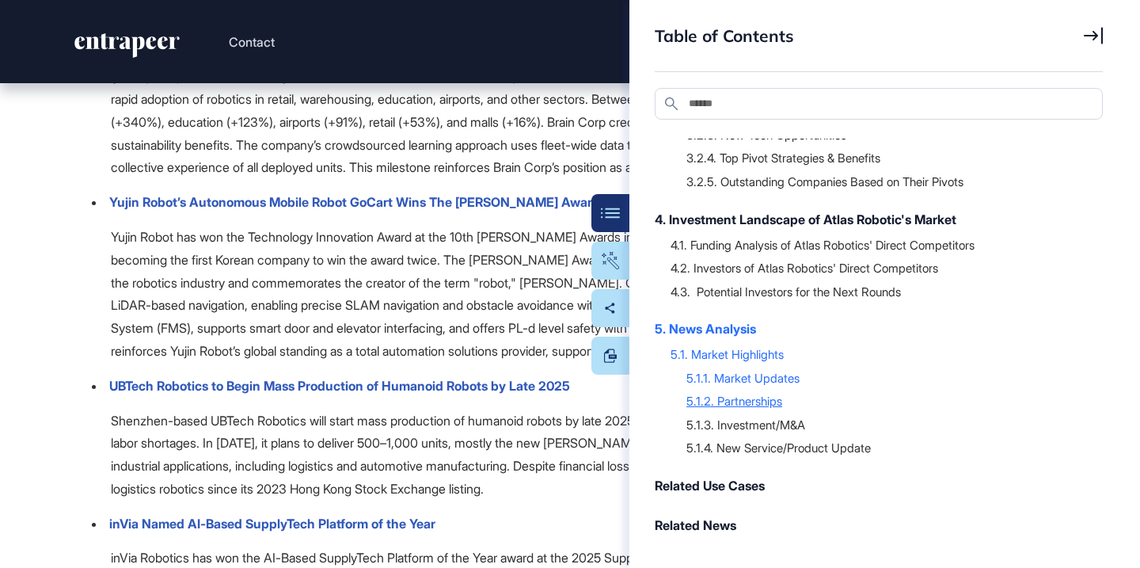
click at [751, 401] on div "5.1.2. Partnerships" at bounding box center [886, 401] width 401 height 16
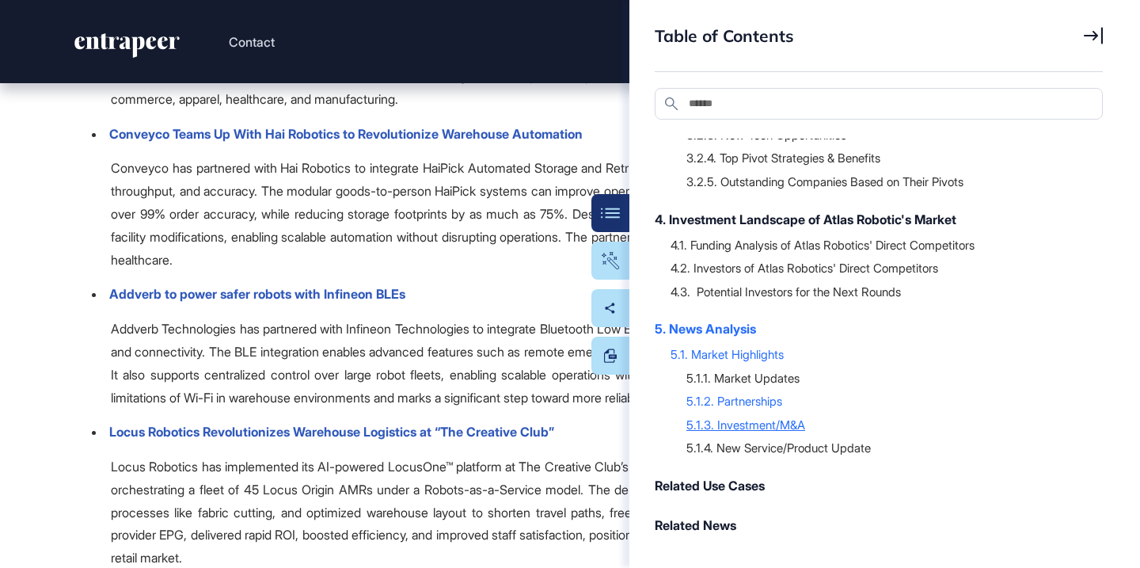
click at [751, 419] on div "5.1.3. Investment/M&A" at bounding box center [886, 424] width 401 height 16
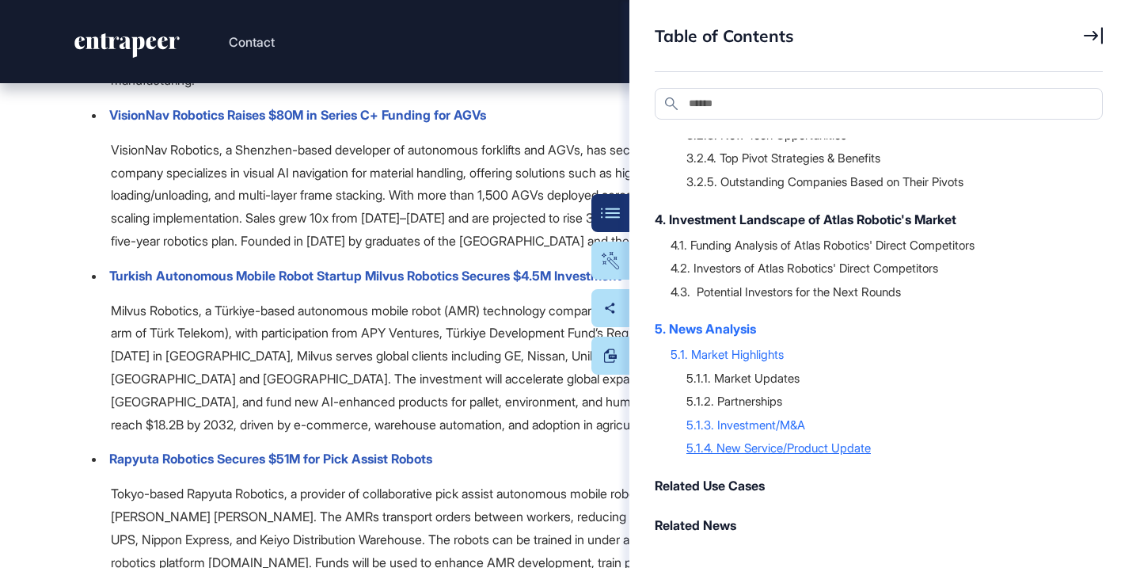
click at [750, 445] on div "5.1.4. New Service/Product Update" at bounding box center [886, 447] width 401 height 16
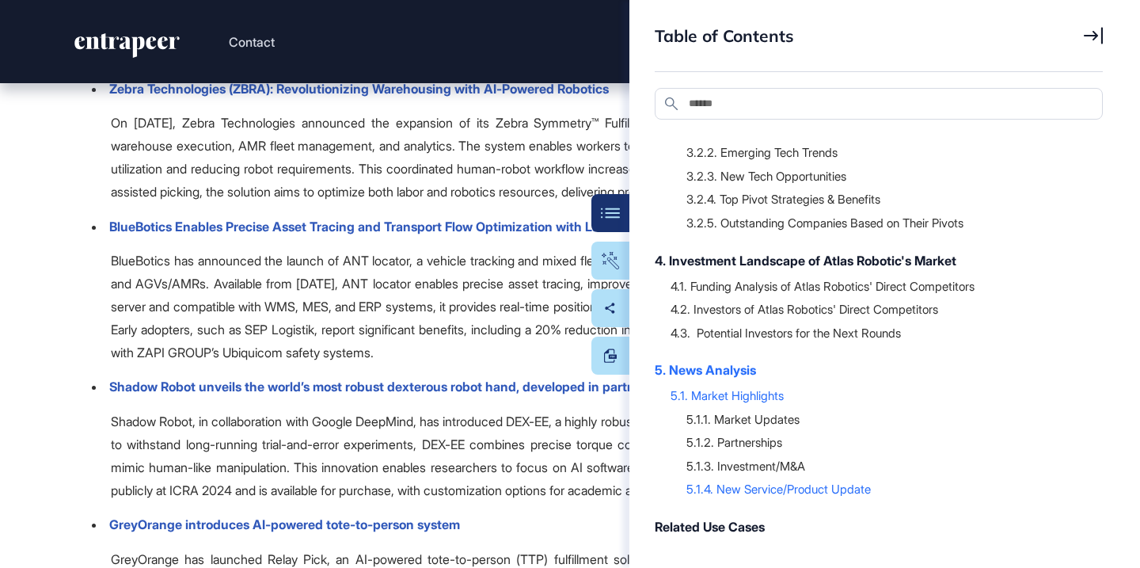
scroll to position [302, 0]
click at [788, 240] on div at bounding box center [886, 236] width 401 height 8
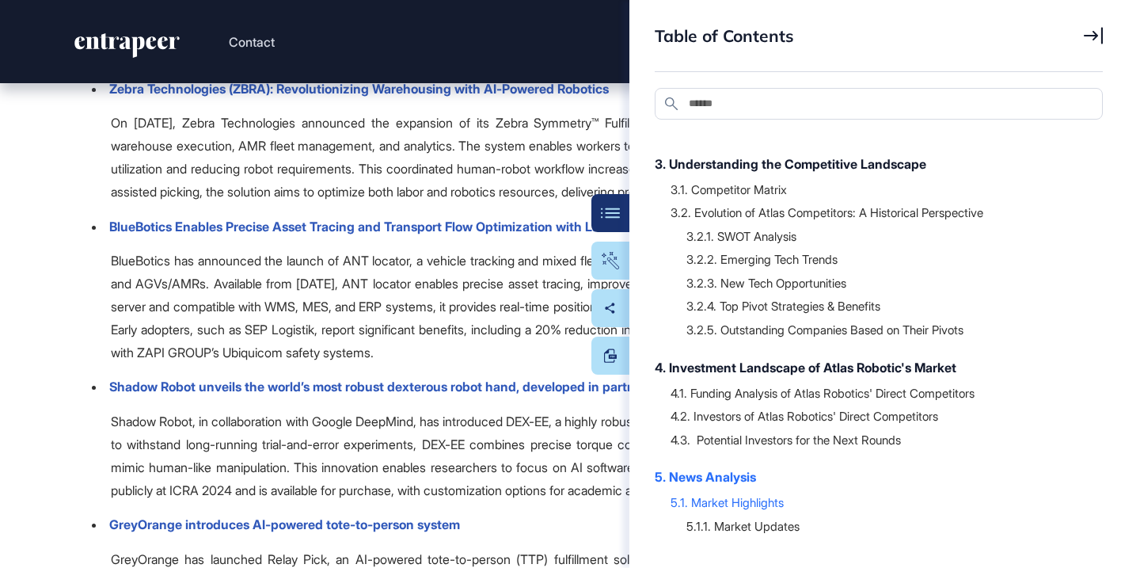
scroll to position [173, 0]
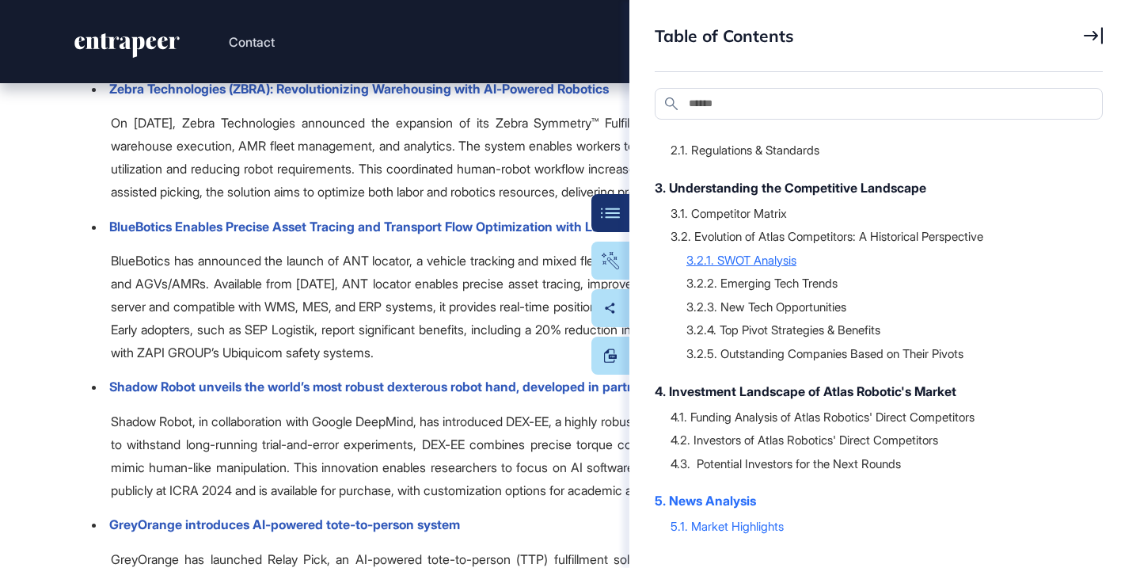
click at [768, 268] on div "3.2.1. SWOT Analysis" at bounding box center [886, 260] width 401 height 16
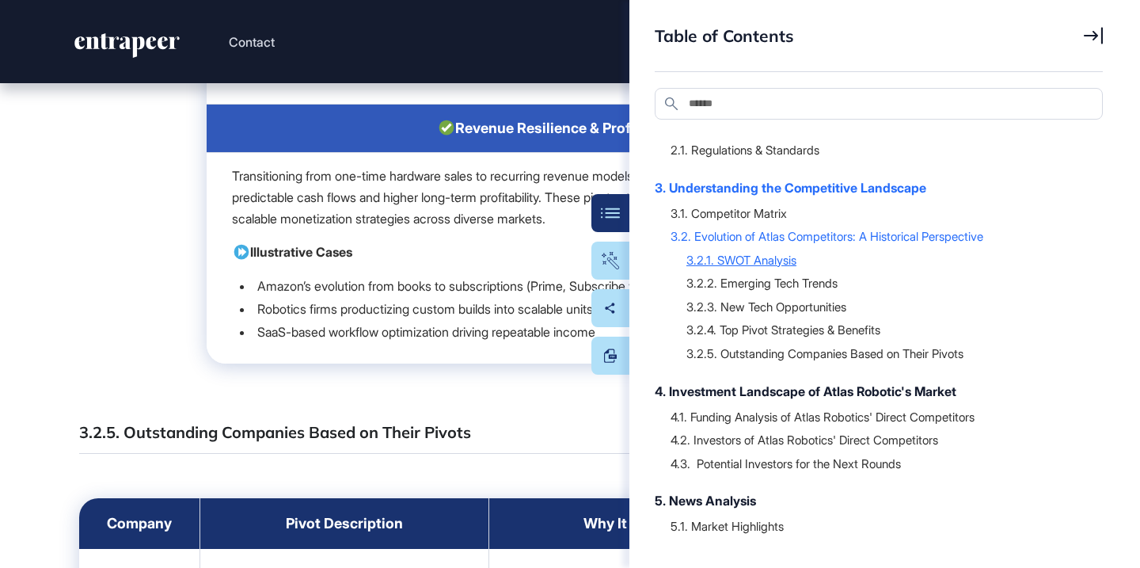
scroll to position [26253, 0]
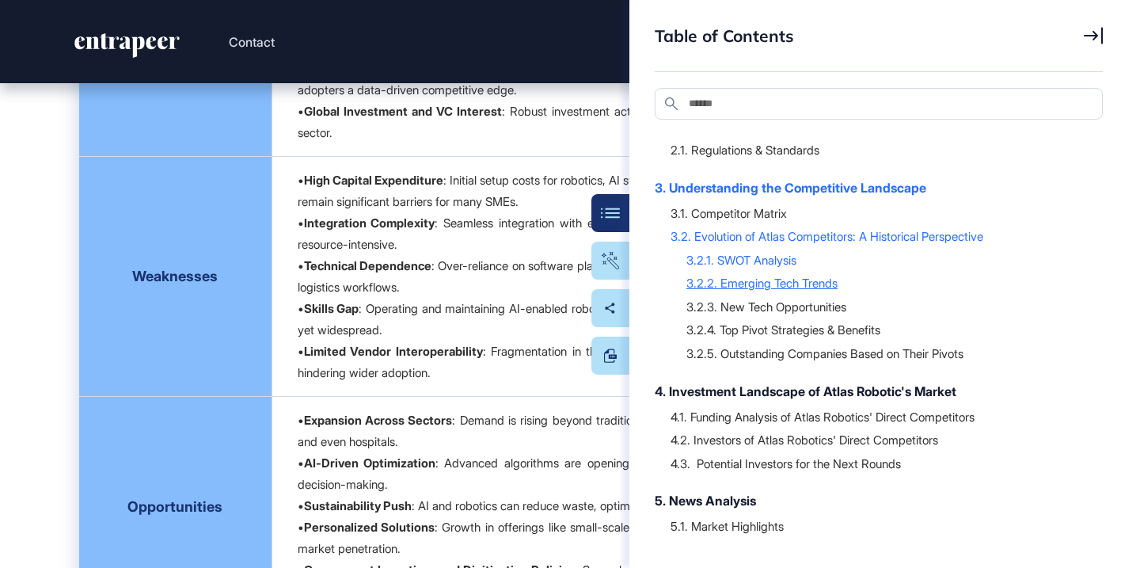
click at [758, 291] on div "3.2.2. Emerging Tech Trends" at bounding box center [886, 283] width 401 height 16
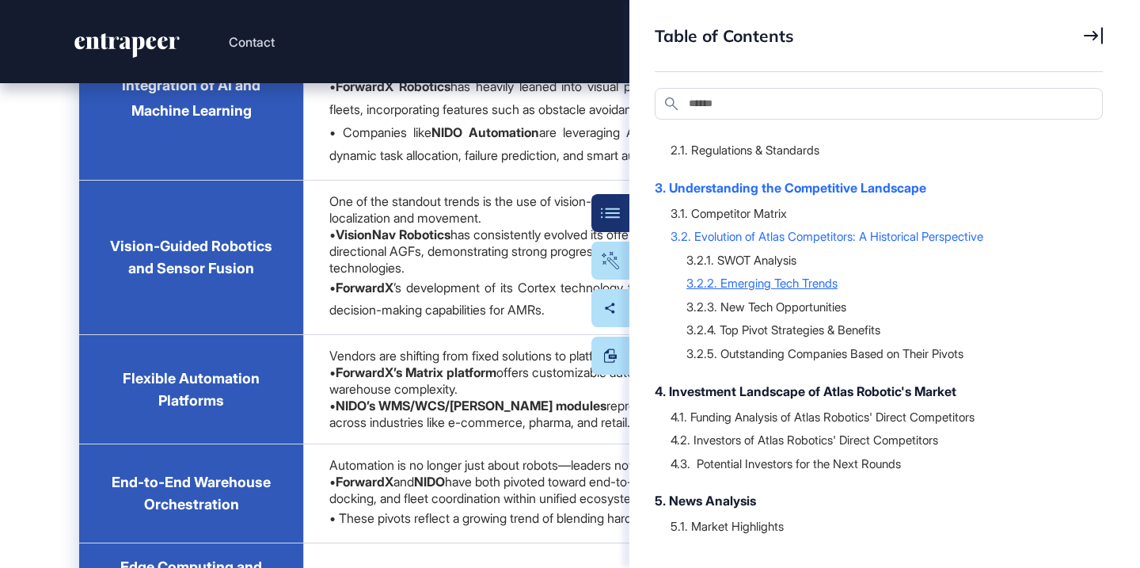
scroll to position [27346, 0]
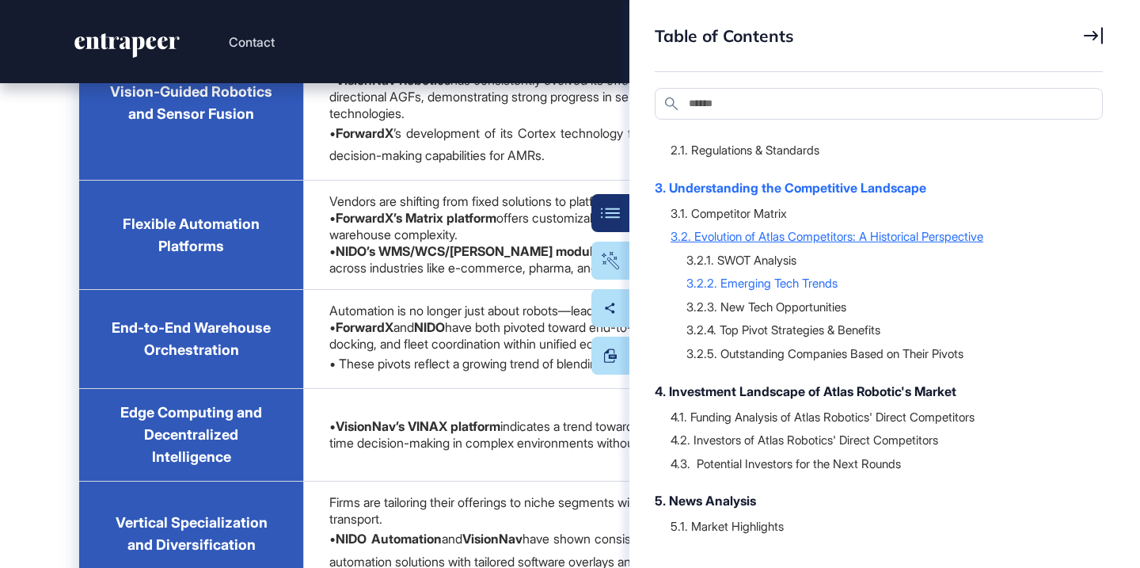
click at [795, 244] on div "3.2. Evolution of Atlas Competitors: A Historical Perspective" at bounding box center [878, 236] width 416 height 16
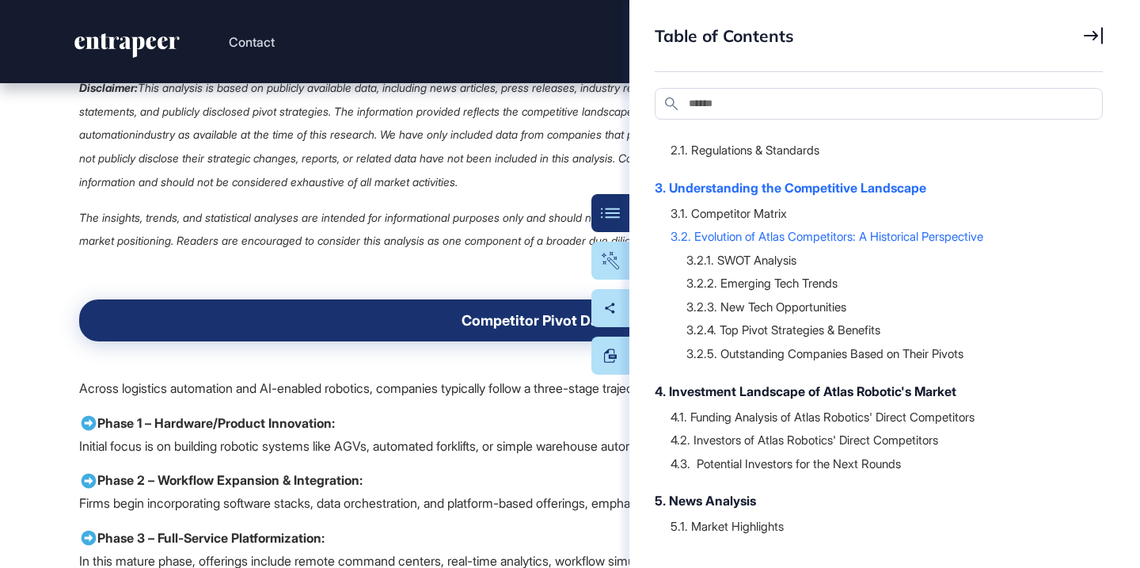
scroll to position [23579, 0]
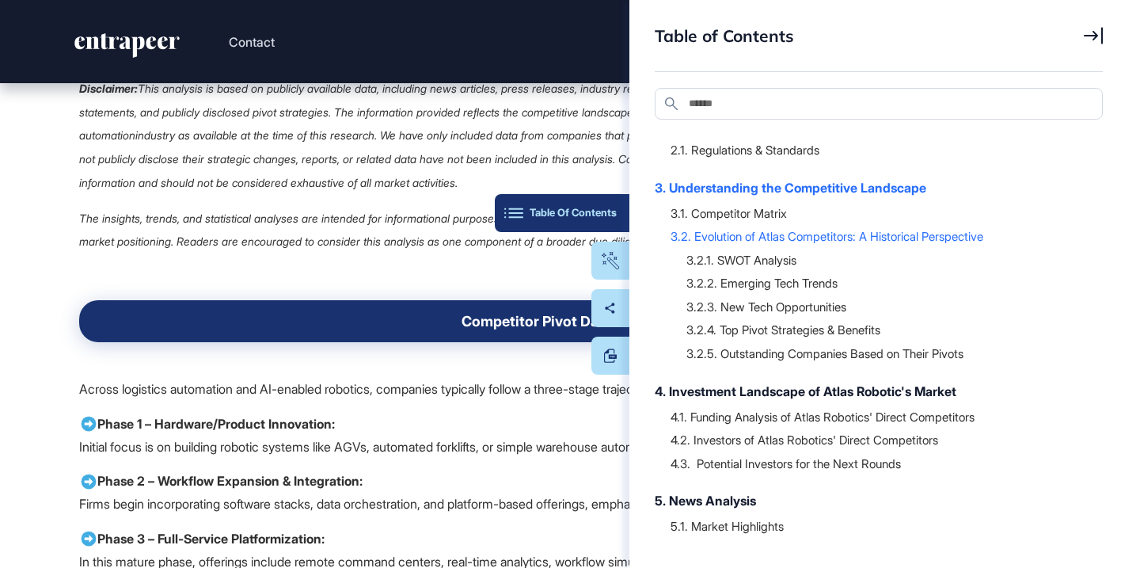
click at [616, 216] on div "Table Of Contents" at bounding box center [561, 213] width 109 height 13
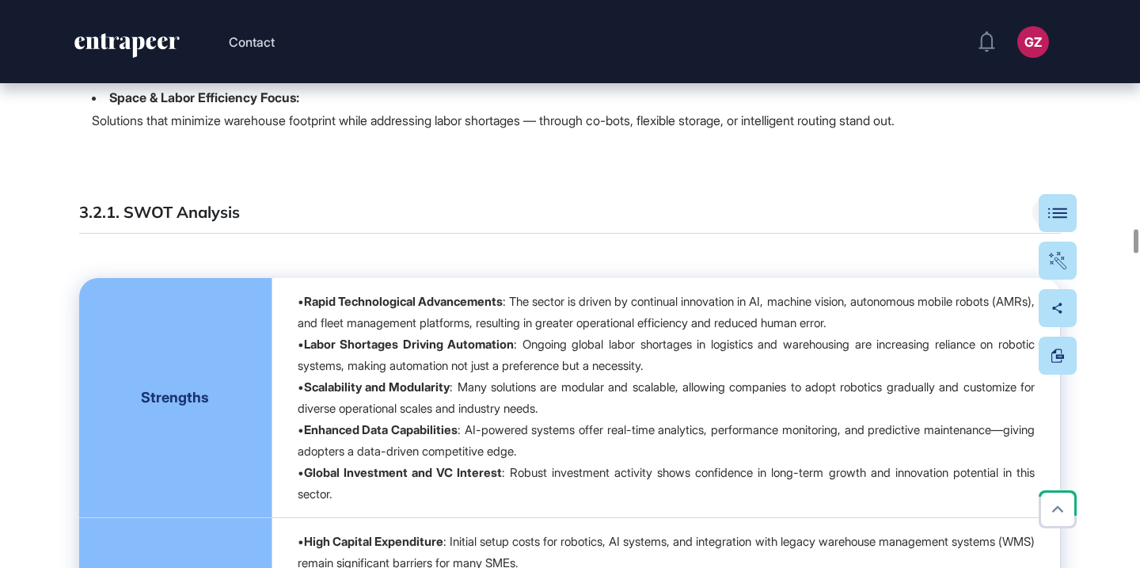
scroll to position [25899, 0]
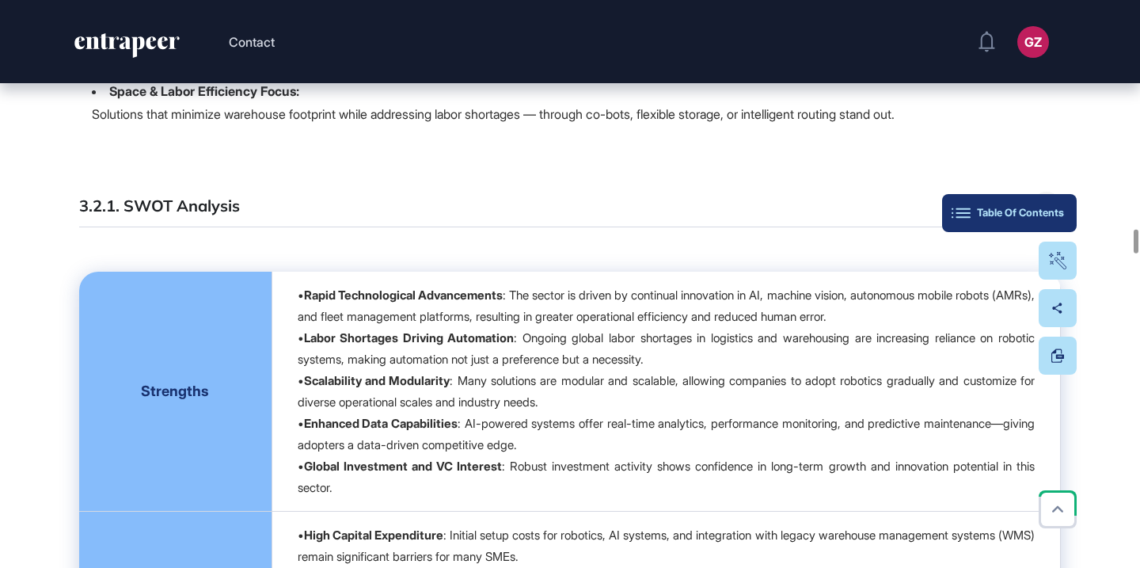
click at [1059, 217] on div "Table Of Contents" at bounding box center [1009, 213] width 109 height 13
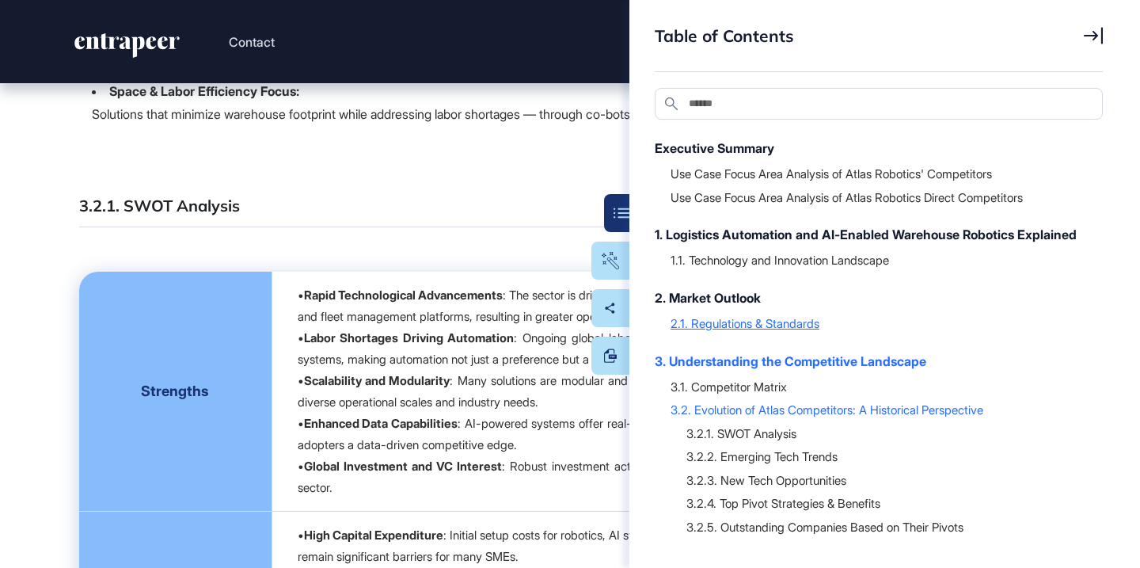
click at [734, 331] on div "2.1. Regulations & Standards" at bounding box center [878, 323] width 416 height 16
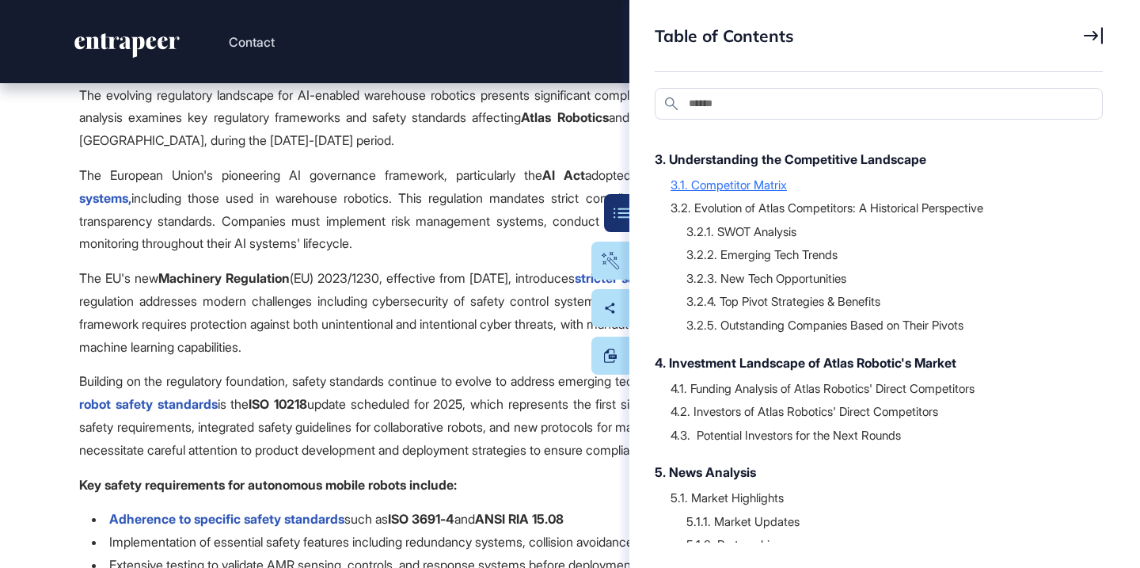
scroll to position [323, 0]
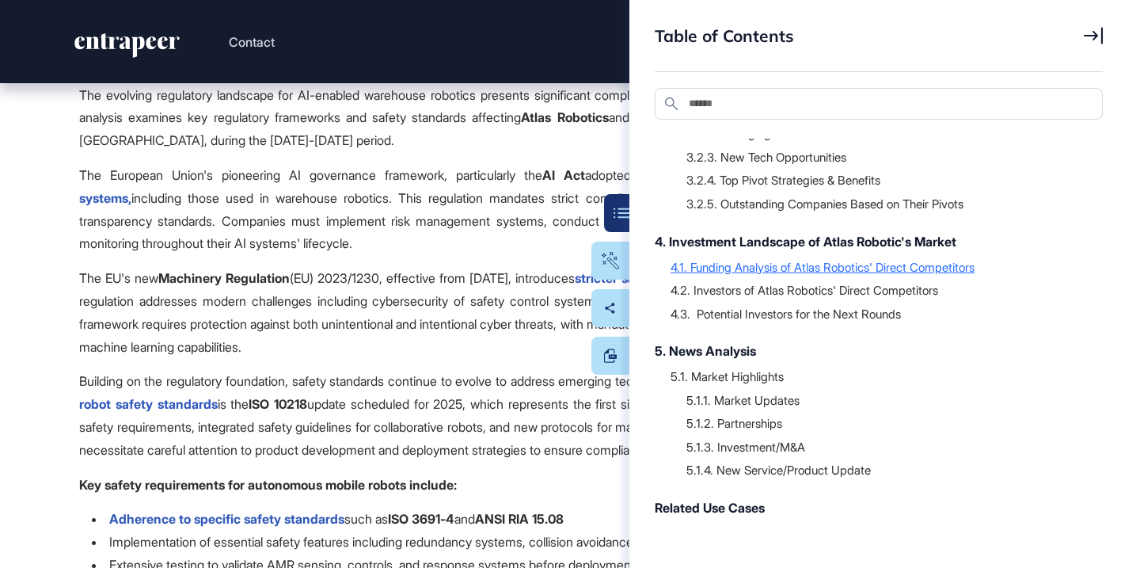
click at [766, 275] on div "4.1. Funding Analysis of Atlas Robotics' Direct Competitors" at bounding box center [878, 267] width 416 height 16
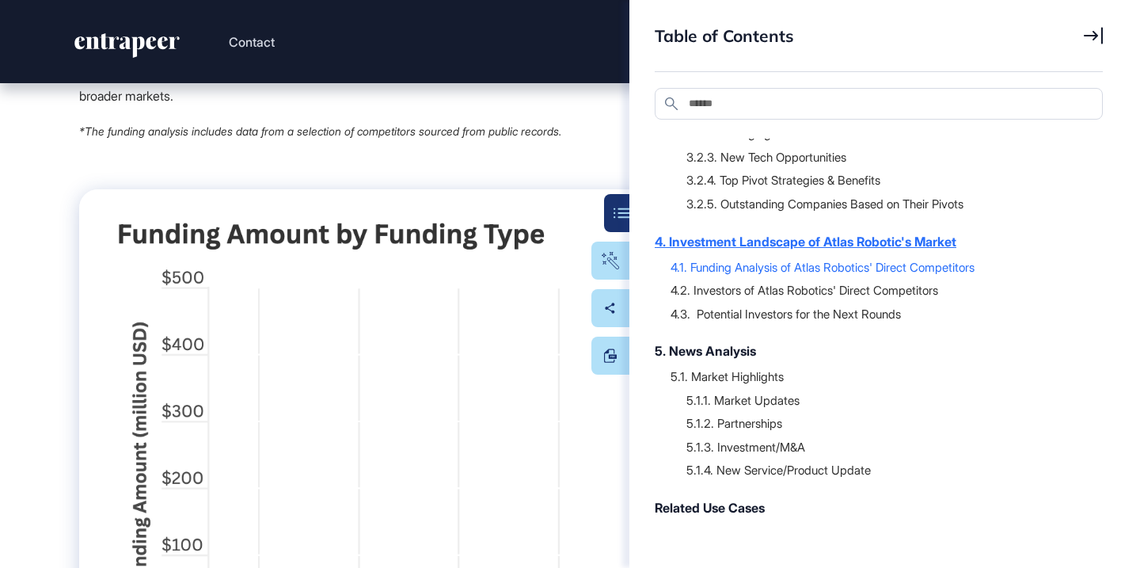
click at [775, 251] on div "4. Investment Landscape of Atlas Robotic's Market" at bounding box center [871, 241] width 432 height 19
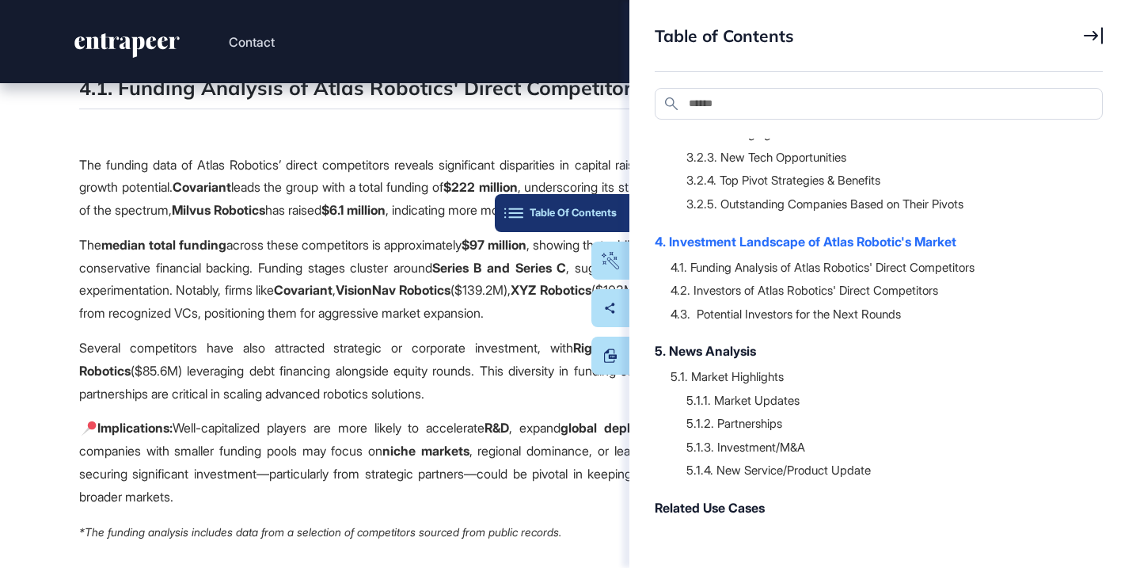
click at [605, 220] on button "Table Of Contents" at bounding box center [562, 213] width 135 height 38
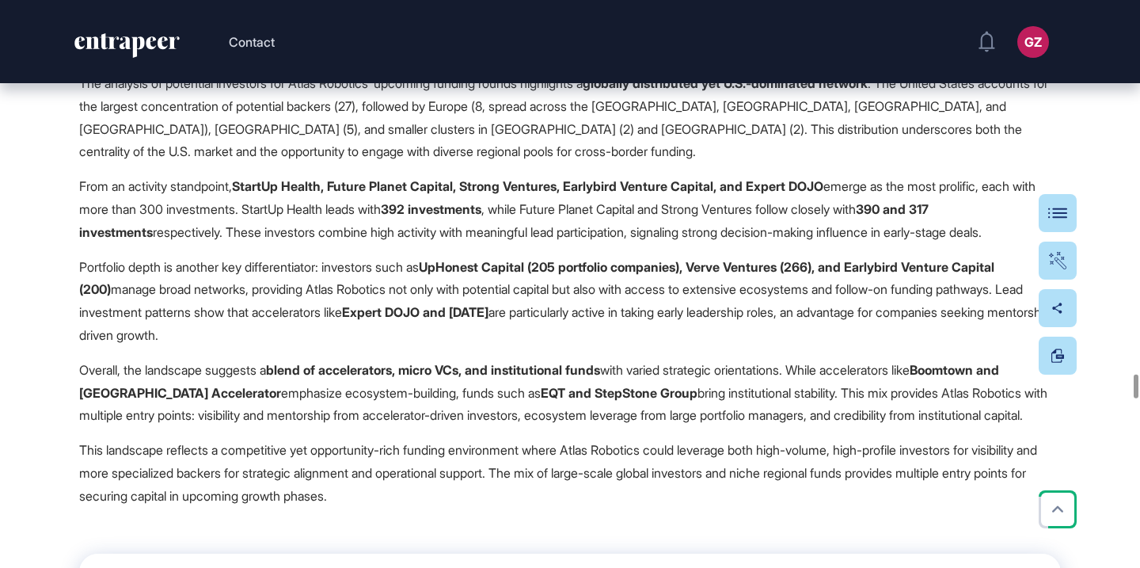
scroll to position [42379, 0]
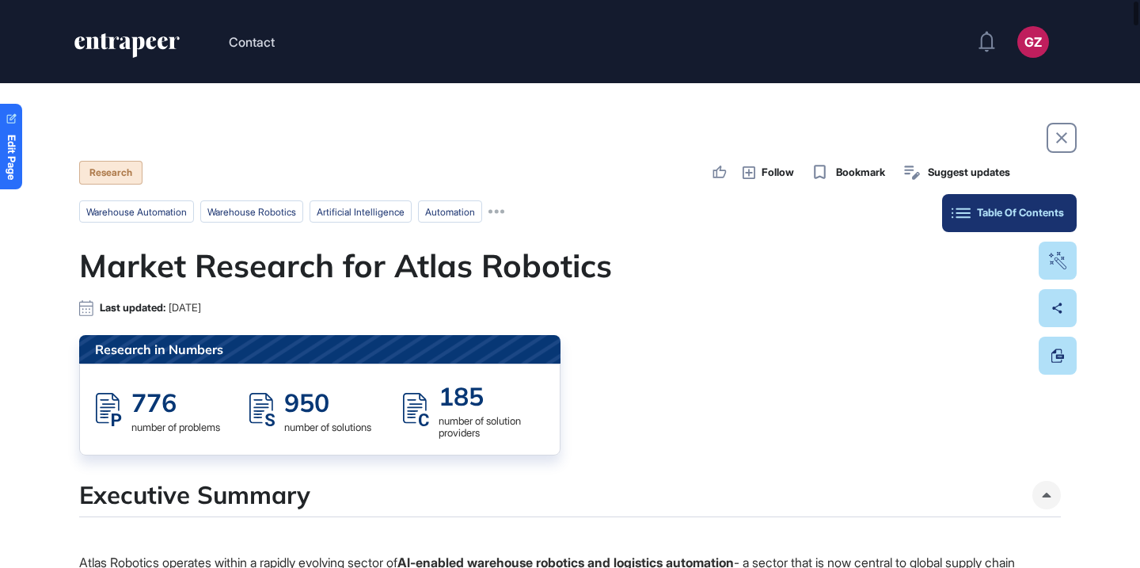
click at [1058, 221] on button "Table Of Contents" at bounding box center [1009, 213] width 135 height 38
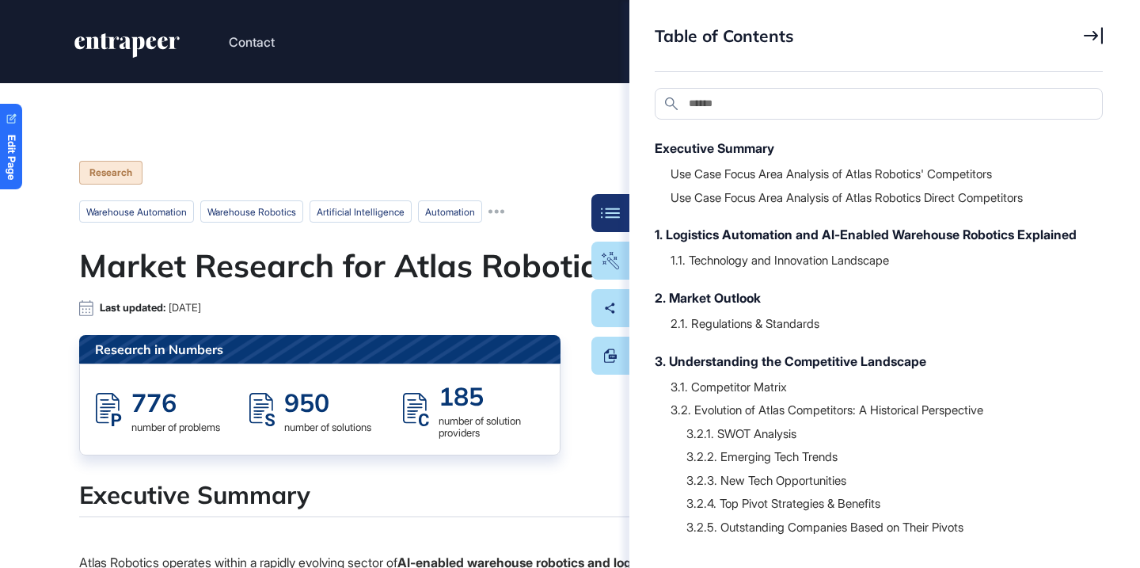
click at [760, 329] on div "2.1. Regulations & Standards" at bounding box center [871, 323] width 432 height 32
click at [760, 331] on div "2.1. Regulations & Standards" at bounding box center [878, 323] width 416 height 16
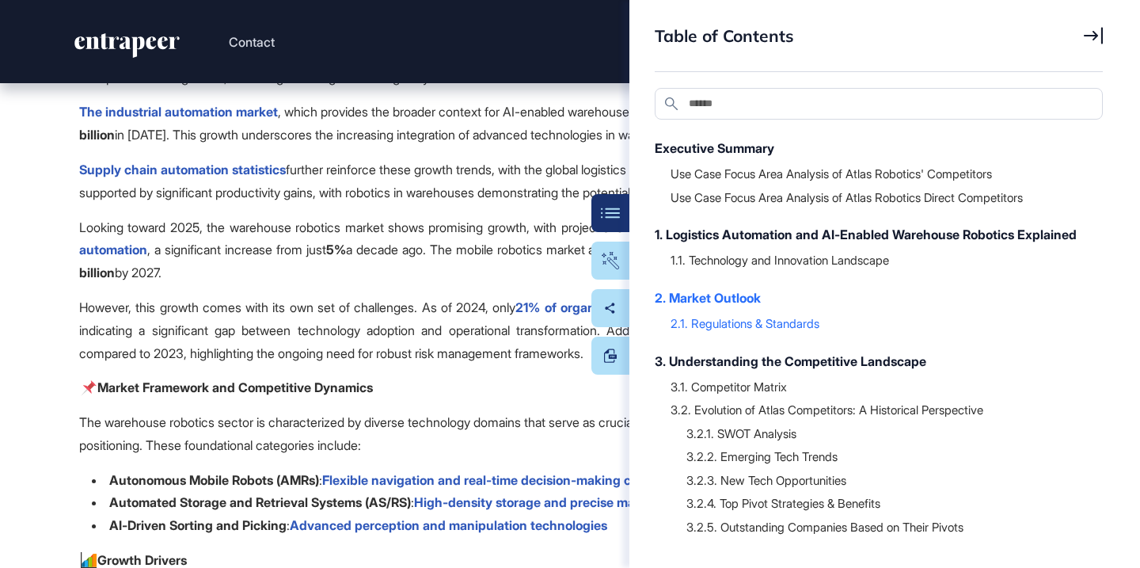
scroll to position [10833, 0]
